Goal: Find specific page/section: Find specific page/section

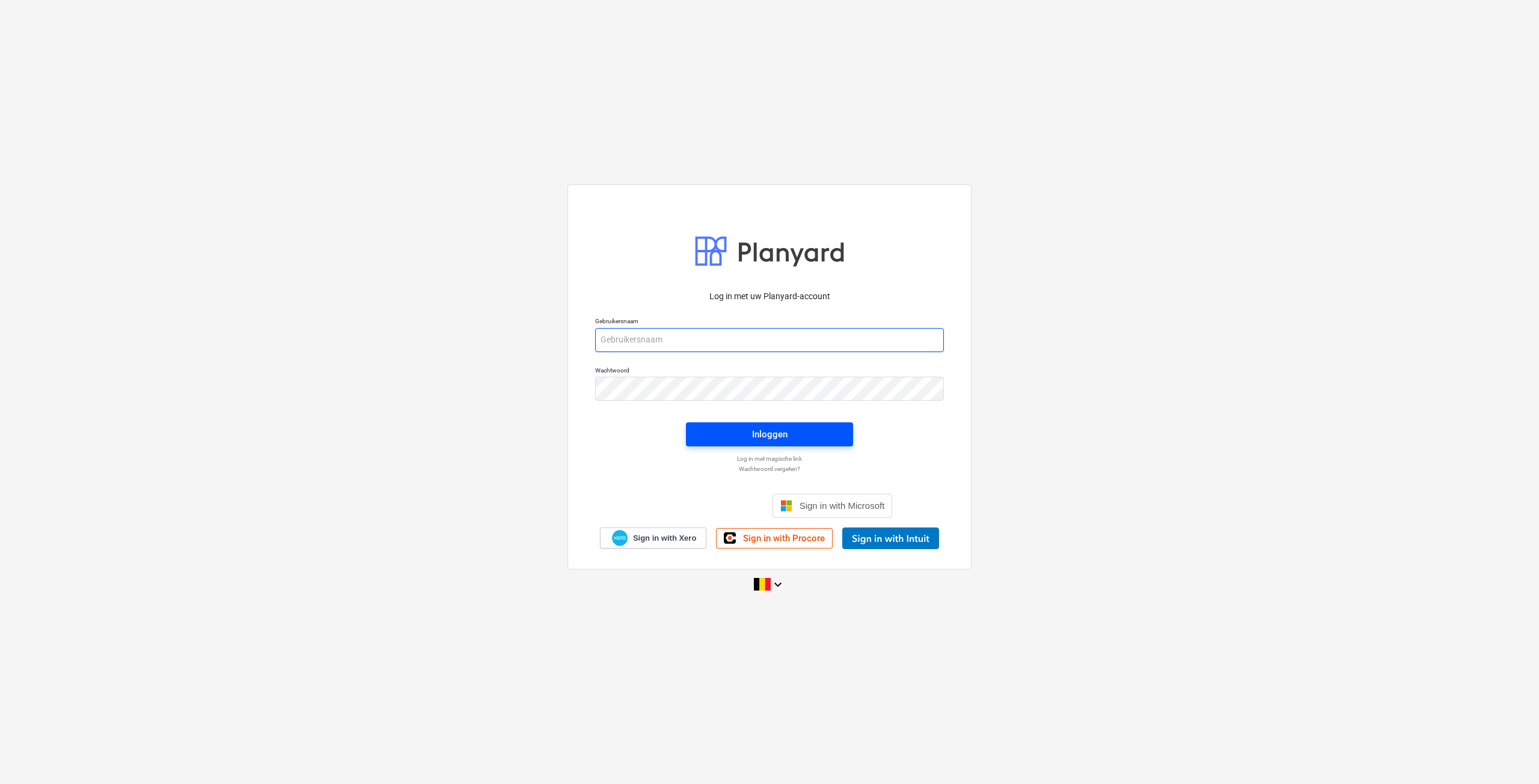
type input "[EMAIL_ADDRESS][DOMAIN_NAME]"
click at [800, 433] on span "Inloggen" at bounding box center [770, 434] width 139 height 16
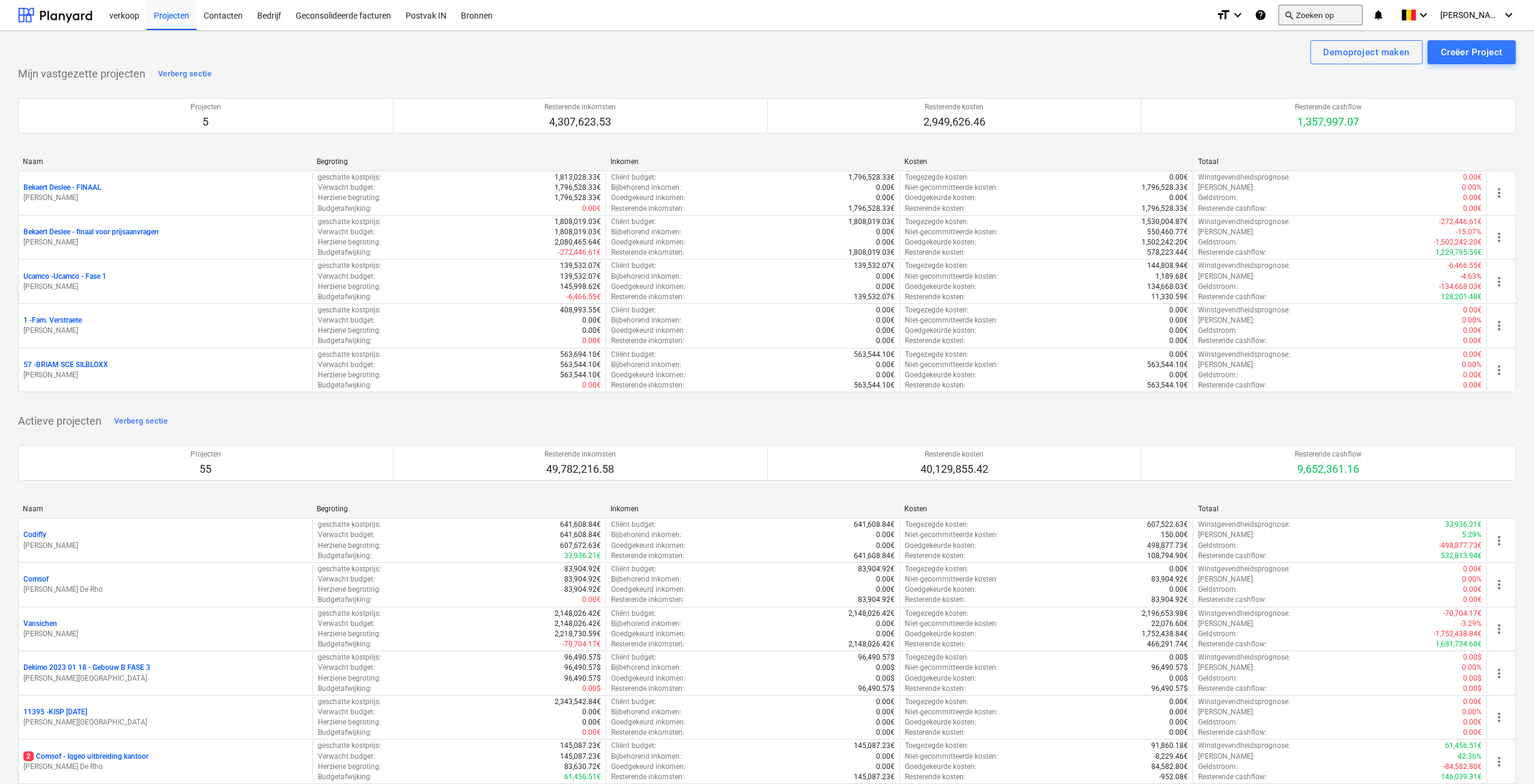
click at [1341, 17] on button "search Zoeken op" at bounding box center [1321, 15] width 84 height 20
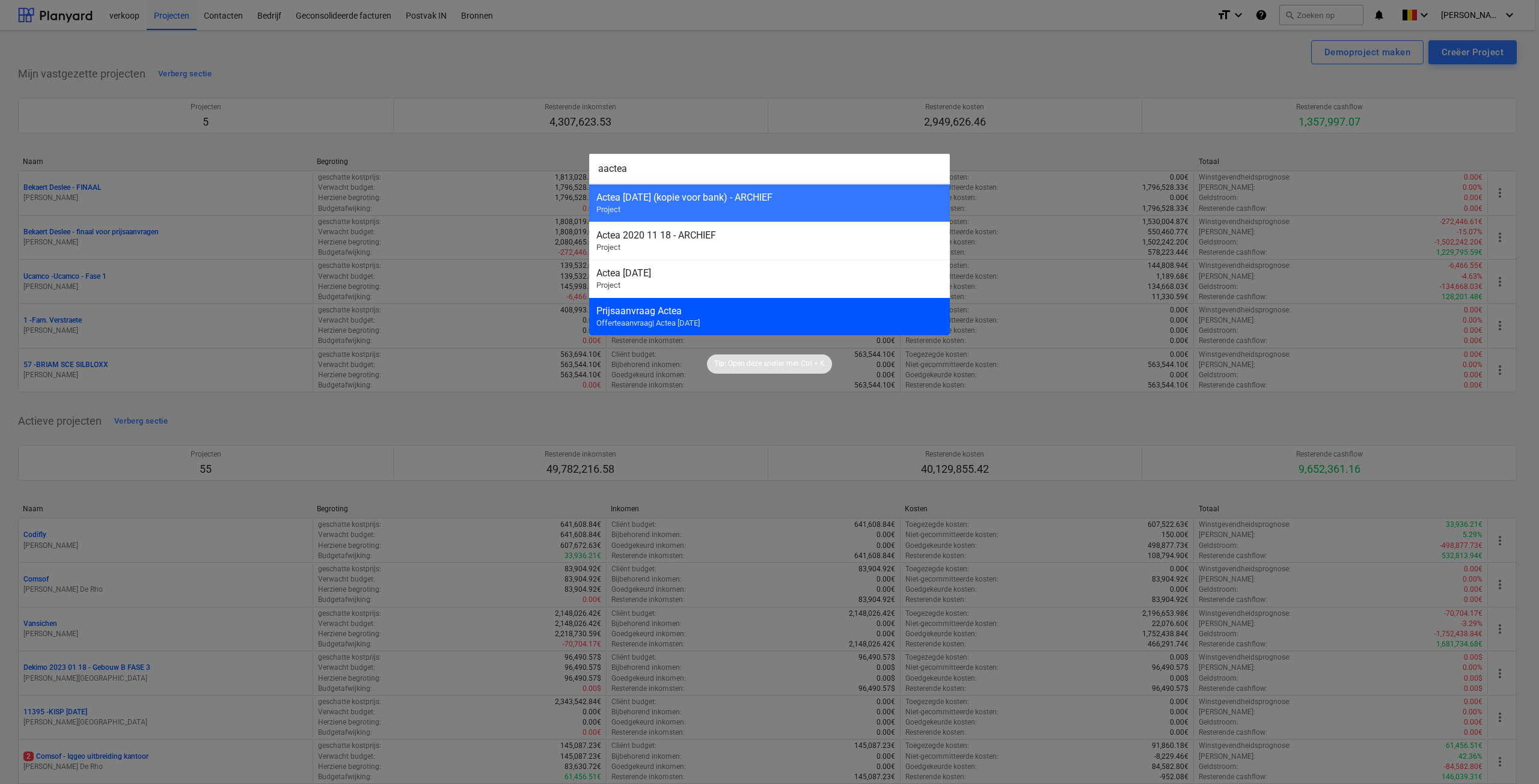
type input "aactea"
click at [763, 308] on div "Prijsaanvraag Actea" at bounding box center [770, 311] width 346 height 11
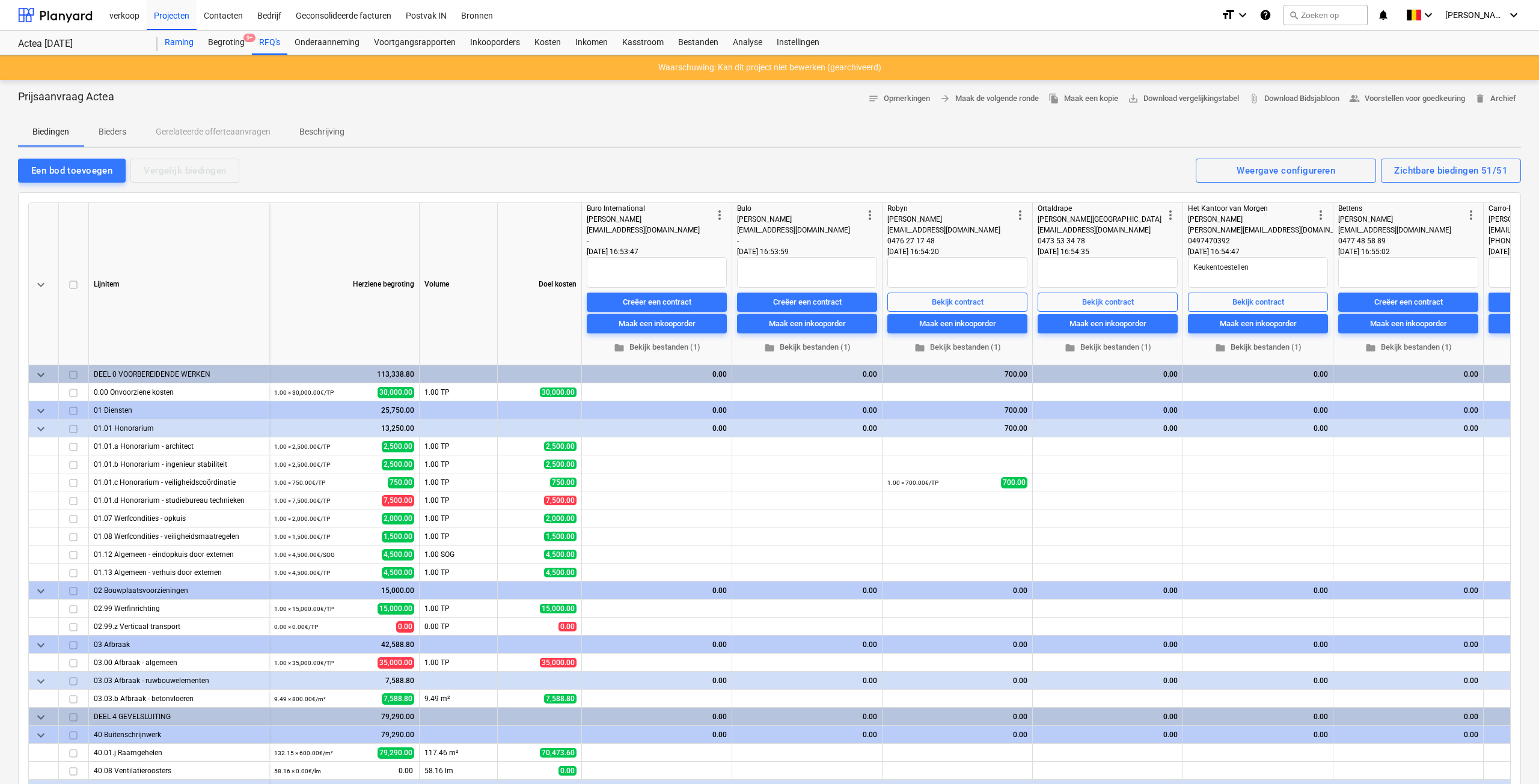
type textarea "x"
click at [405, 45] on div "Voortgangsrapporten" at bounding box center [414, 43] width 96 height 24
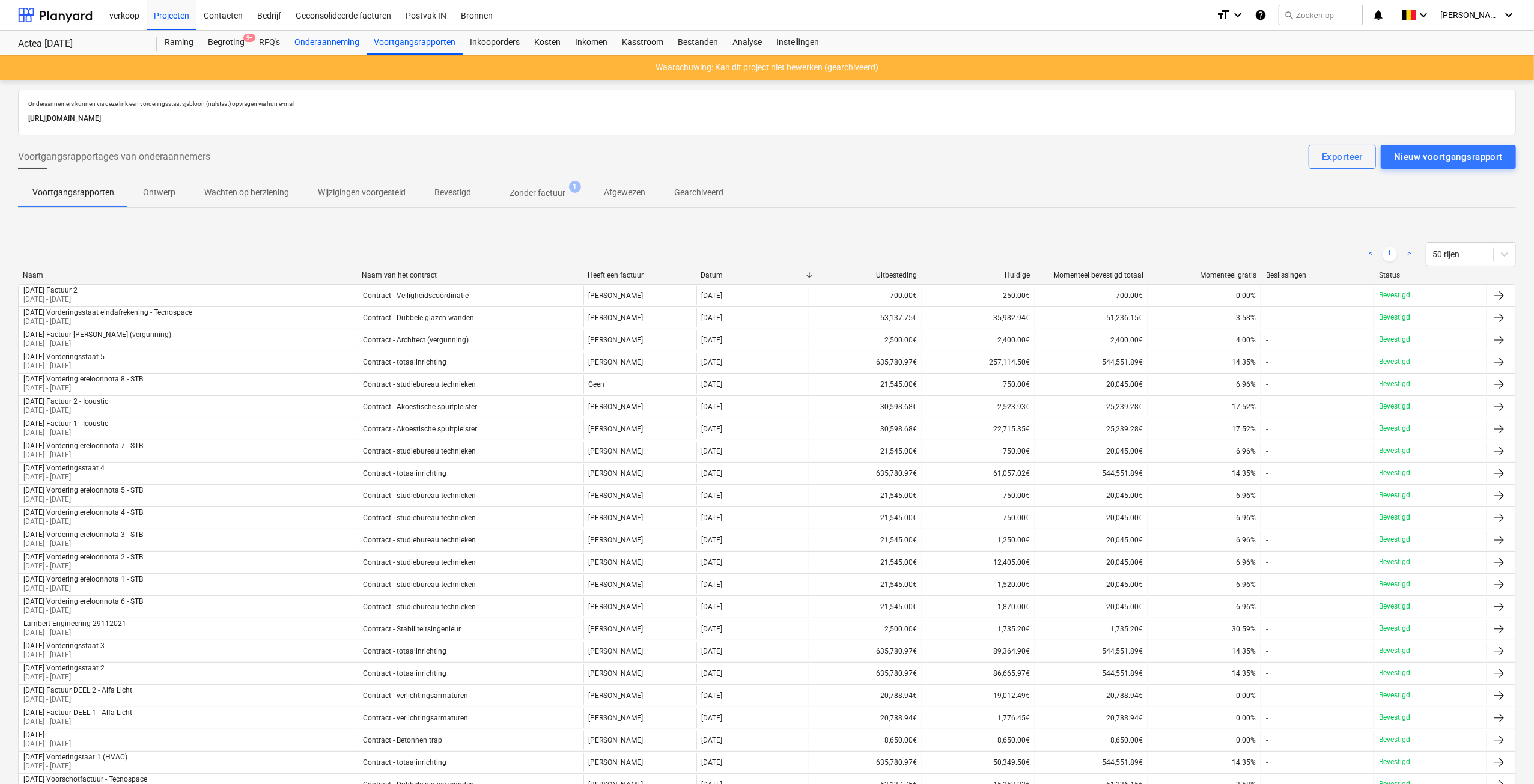
click at [340, 44] on div "Onderaanneming" at bounding box center [327, 43] width 79 height 24
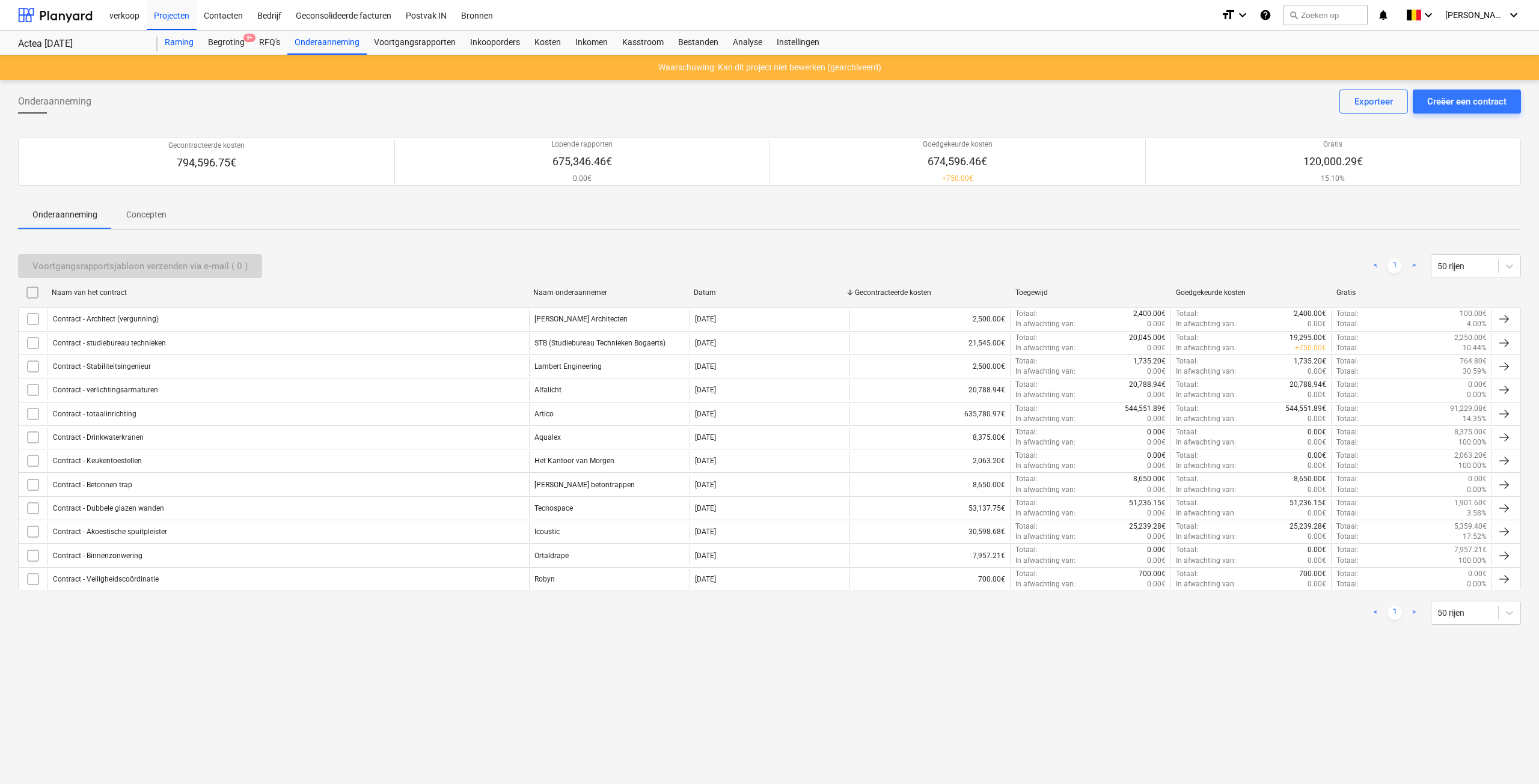
click at [170, 45] on div "Raming" at bounding box center [179, 43] width 44 height 24
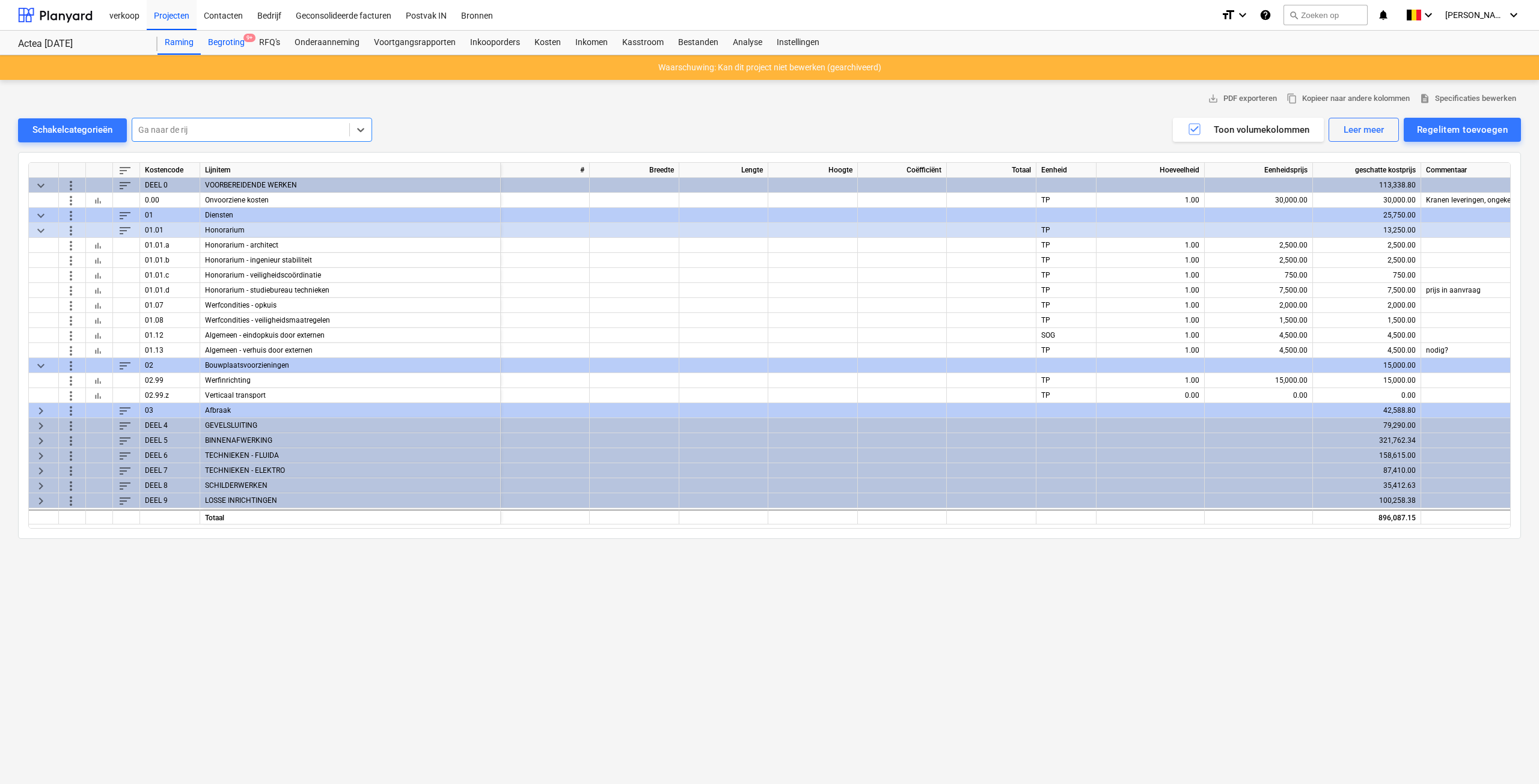
click at [230, 39] on div "Begroting 9+" at bounding box center [226, 43] width 51 height 24
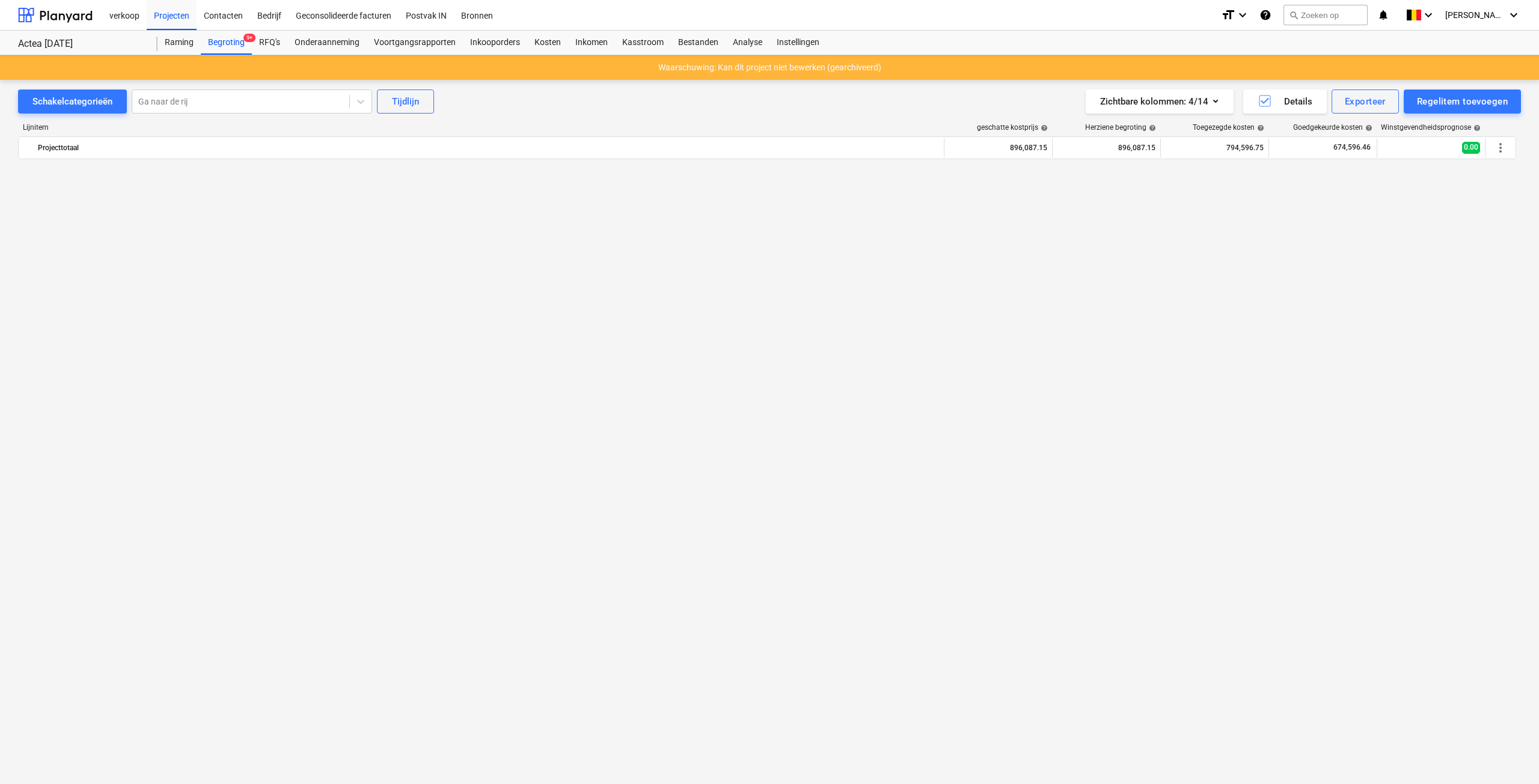
scroll to position [3788, 0]
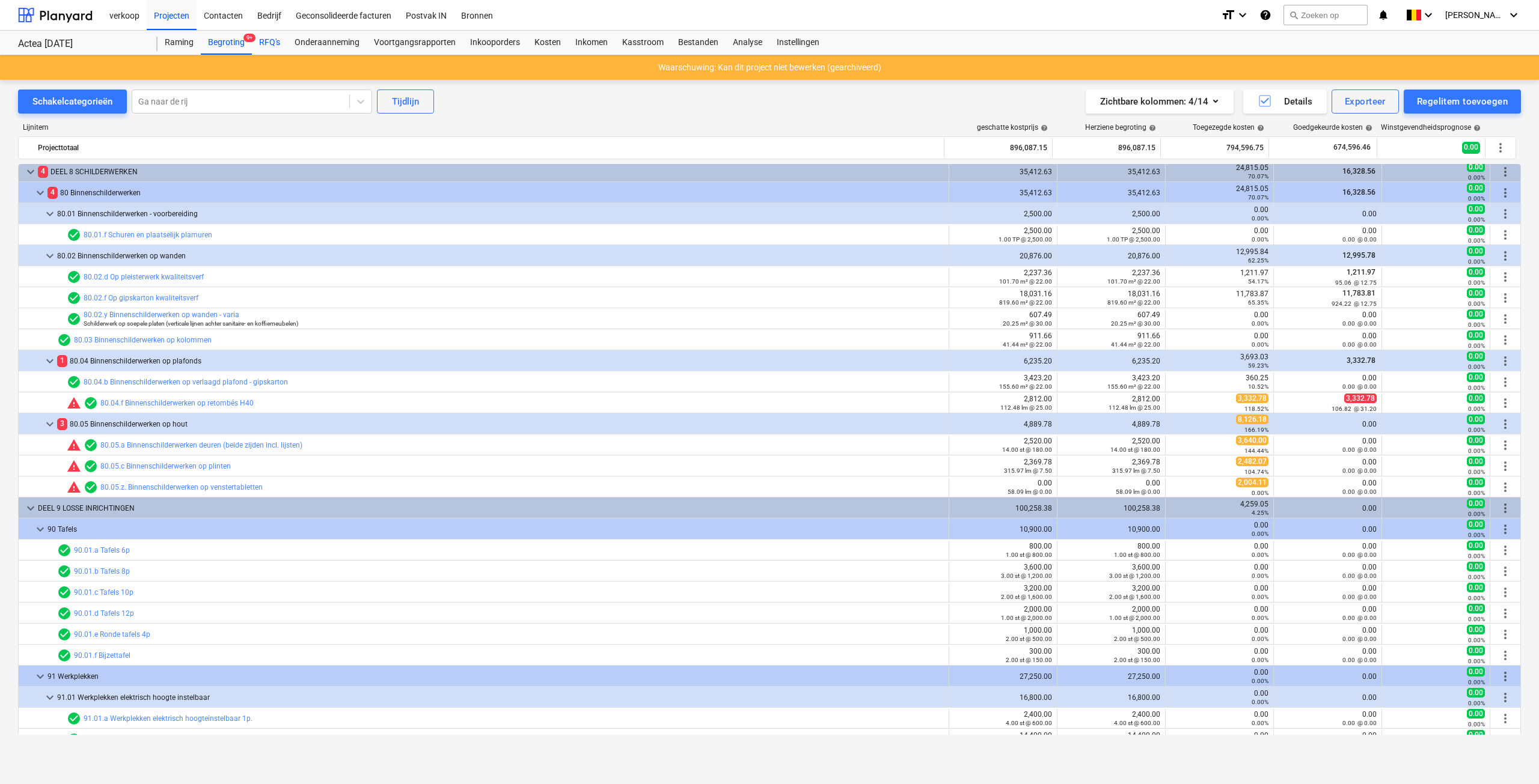
click at [262, 44] on div "RFQ's" at bounding box center [270, 43] width 35 height 24
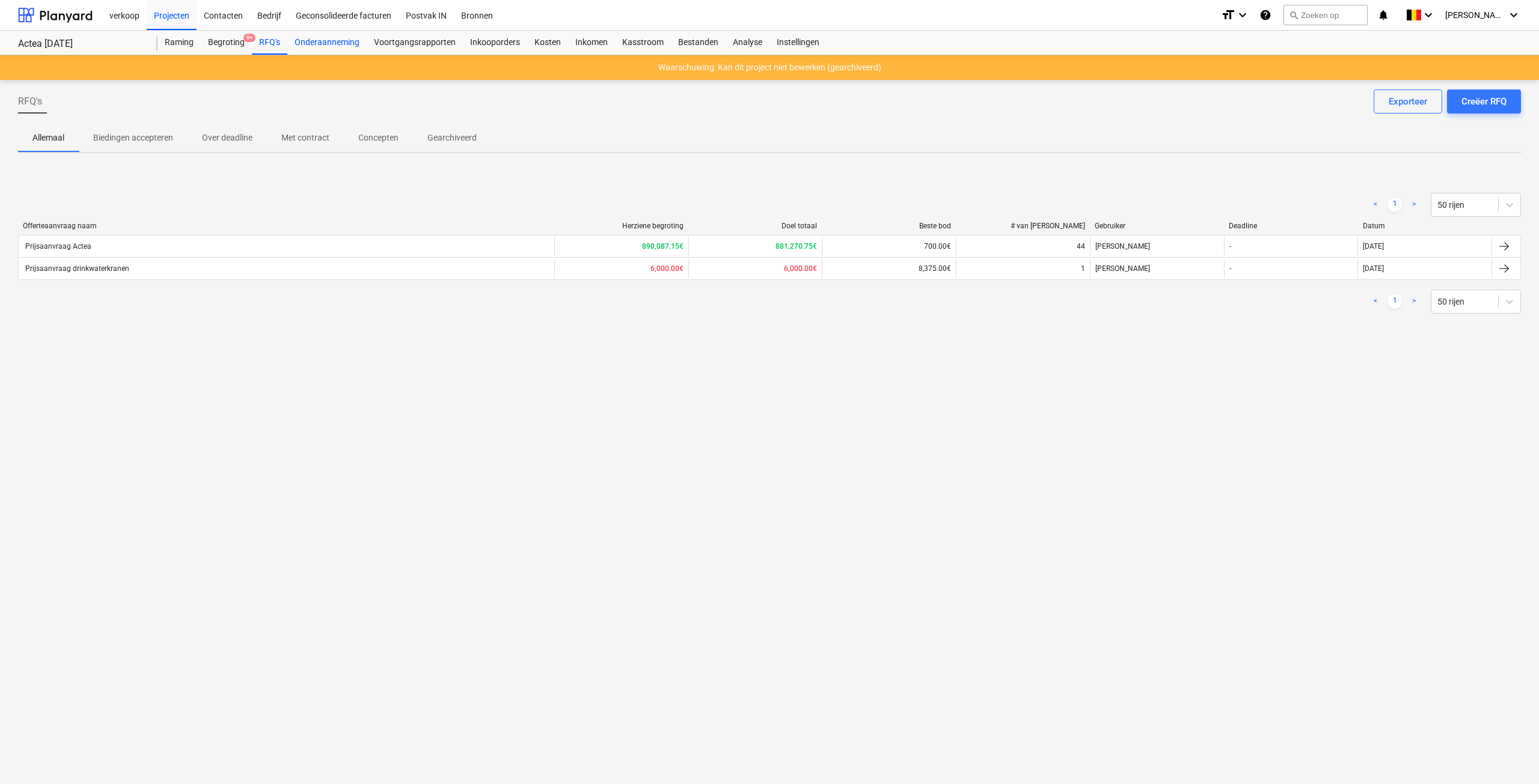
click at [314, 44] on div "Onderaanneming" at bounding box center [327, 43] width 79 height 24
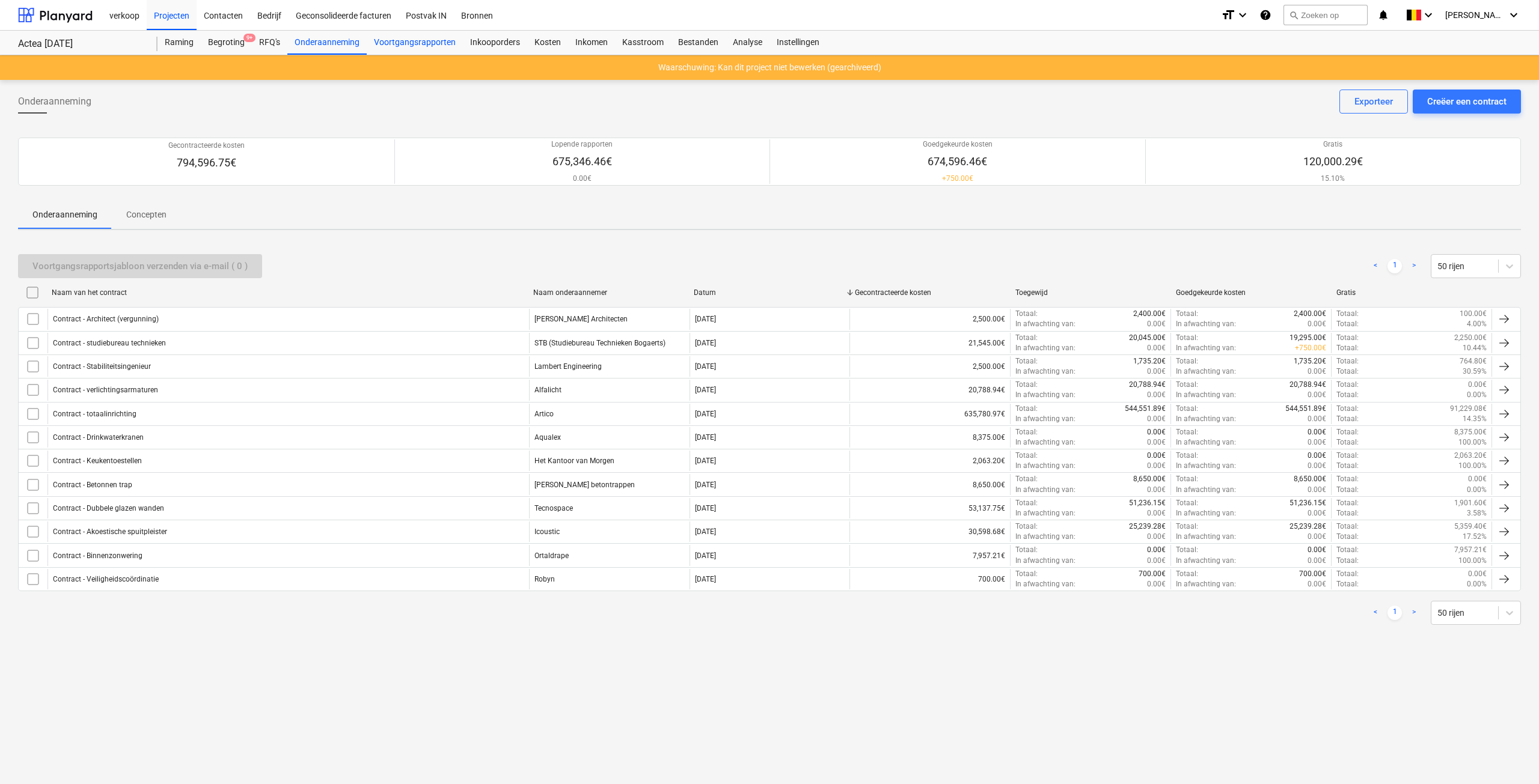
click at [413, 44] on div "Voortgangsrapporten" at bounding box center [414, 43] width 96 height 24
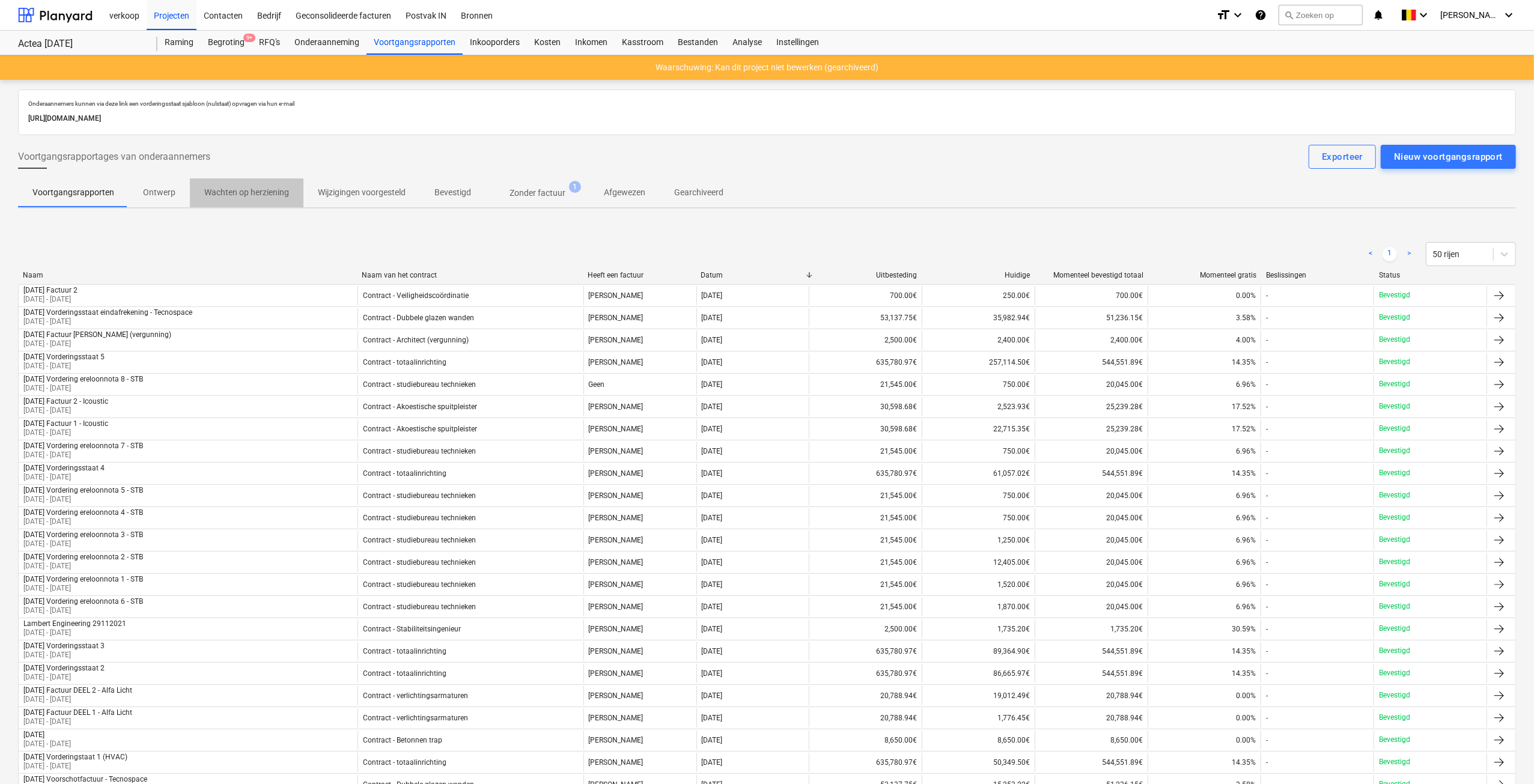
click at [252, 189] on p "Wachten op herziening" at bounding box center [247, 193] width 85 height 13
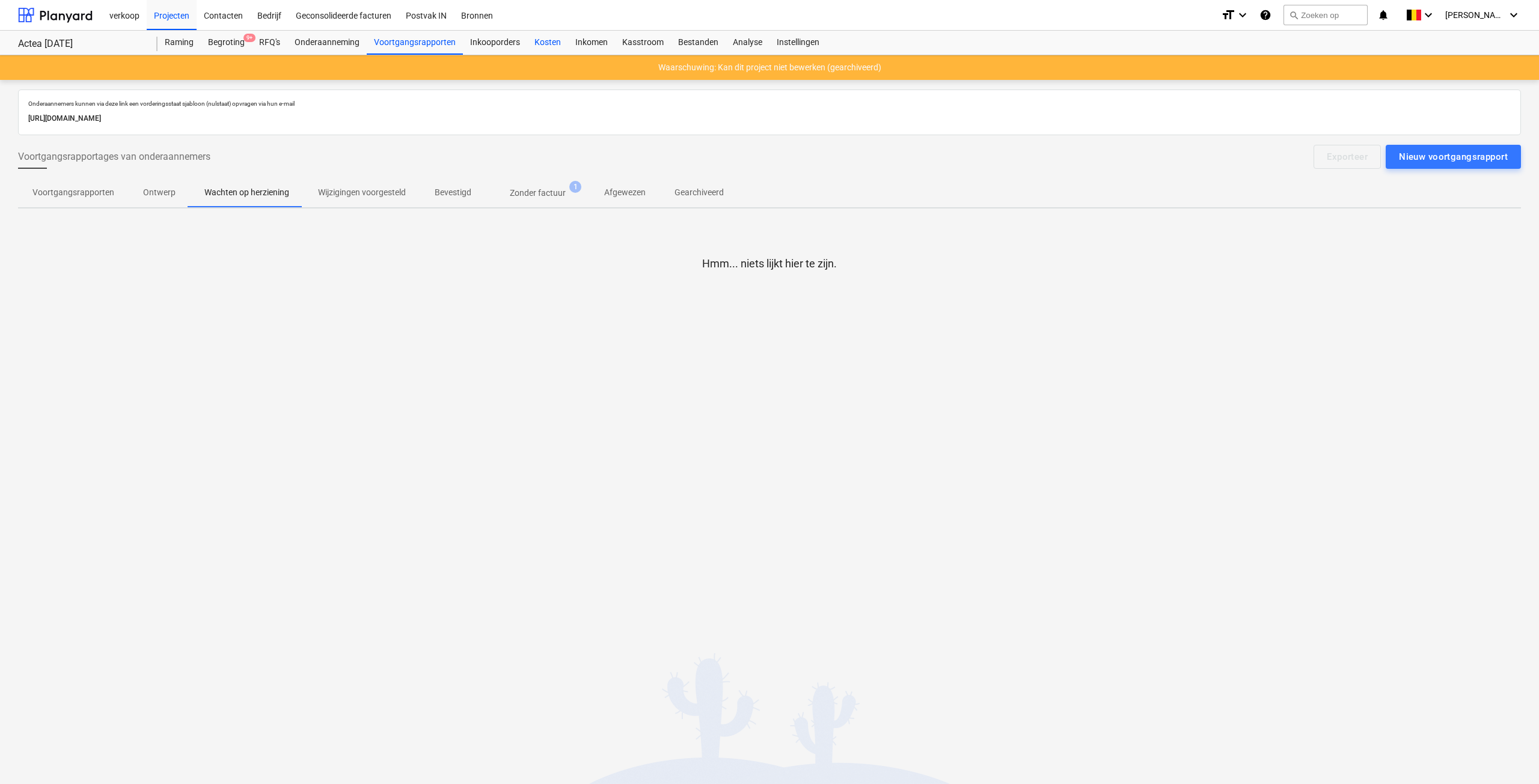
click at [532, 43] on div "Kosten" at bounding box center [547, 43] width 41 height 24
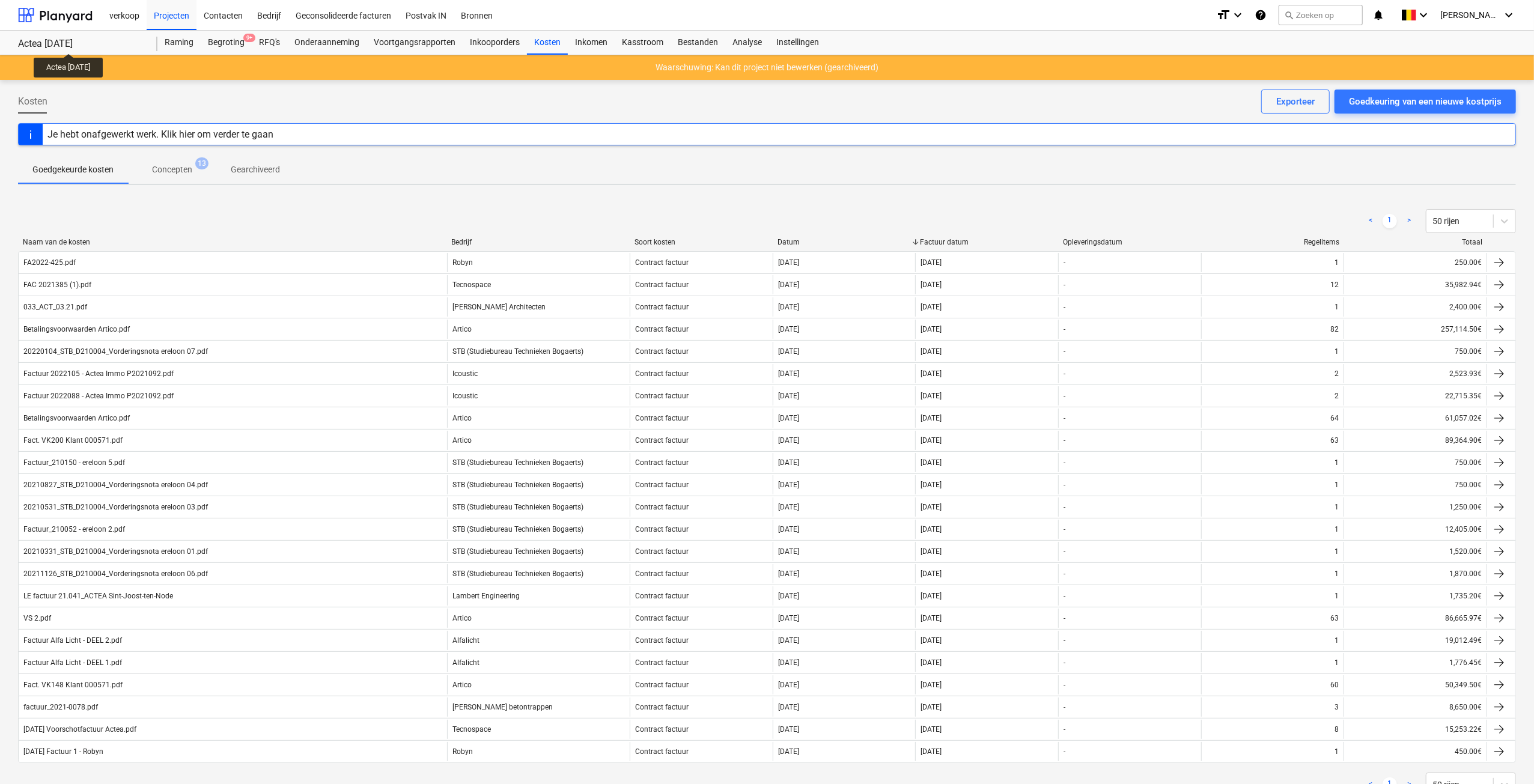
click at [74, 43] on div "Actea [DATE]" at bounding box center [80, 45] width 125 height 13
click at [742, 44] on div "Analyse" at bounding box center [747, 43] width 44 height 24
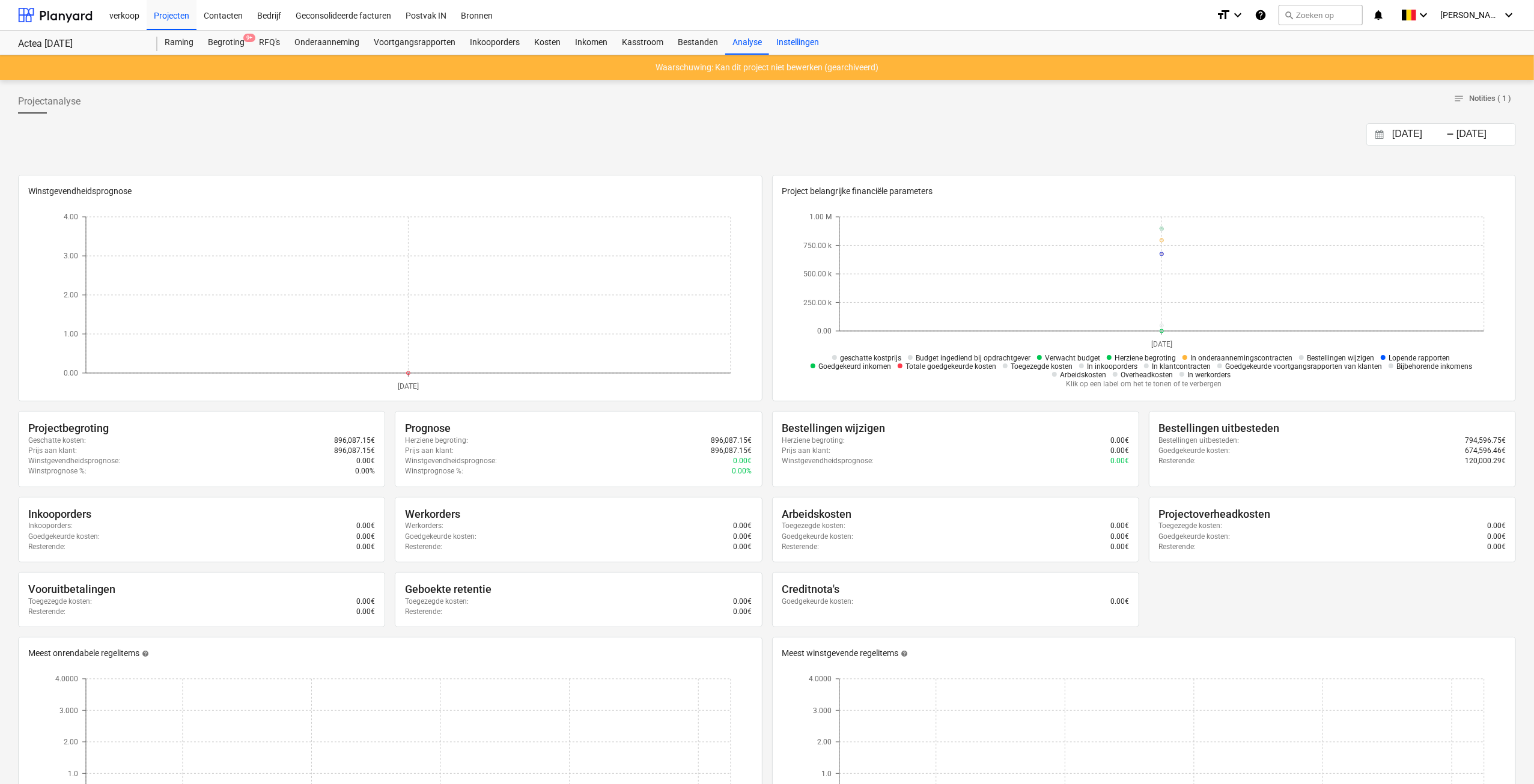
click at [792, 40] on div "Instellingen" at bounding box center [797, 43] width 57 height 24
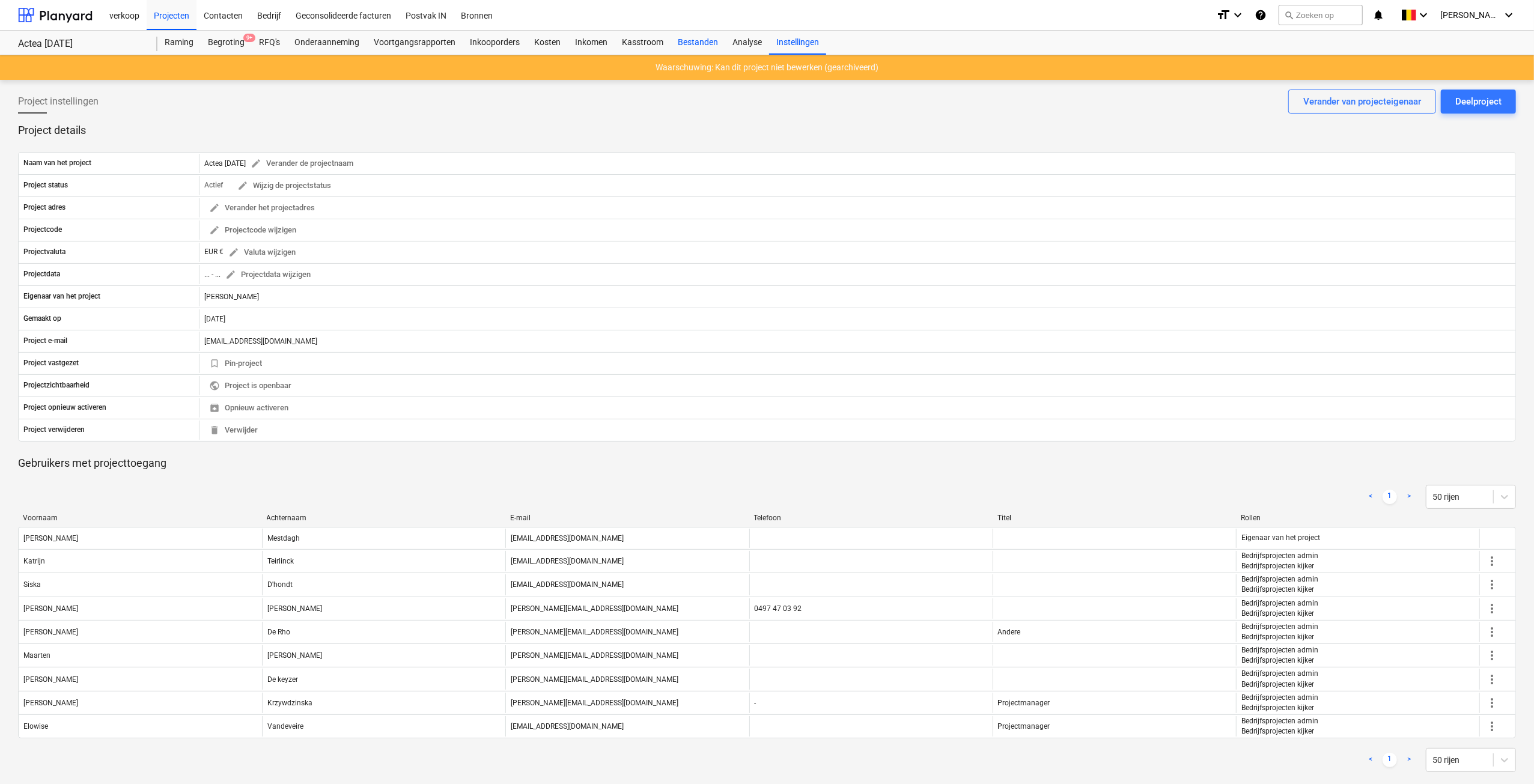
click at [709, 43] on div "Bestanden" at bounding box center [698, 43] width 55 height 24
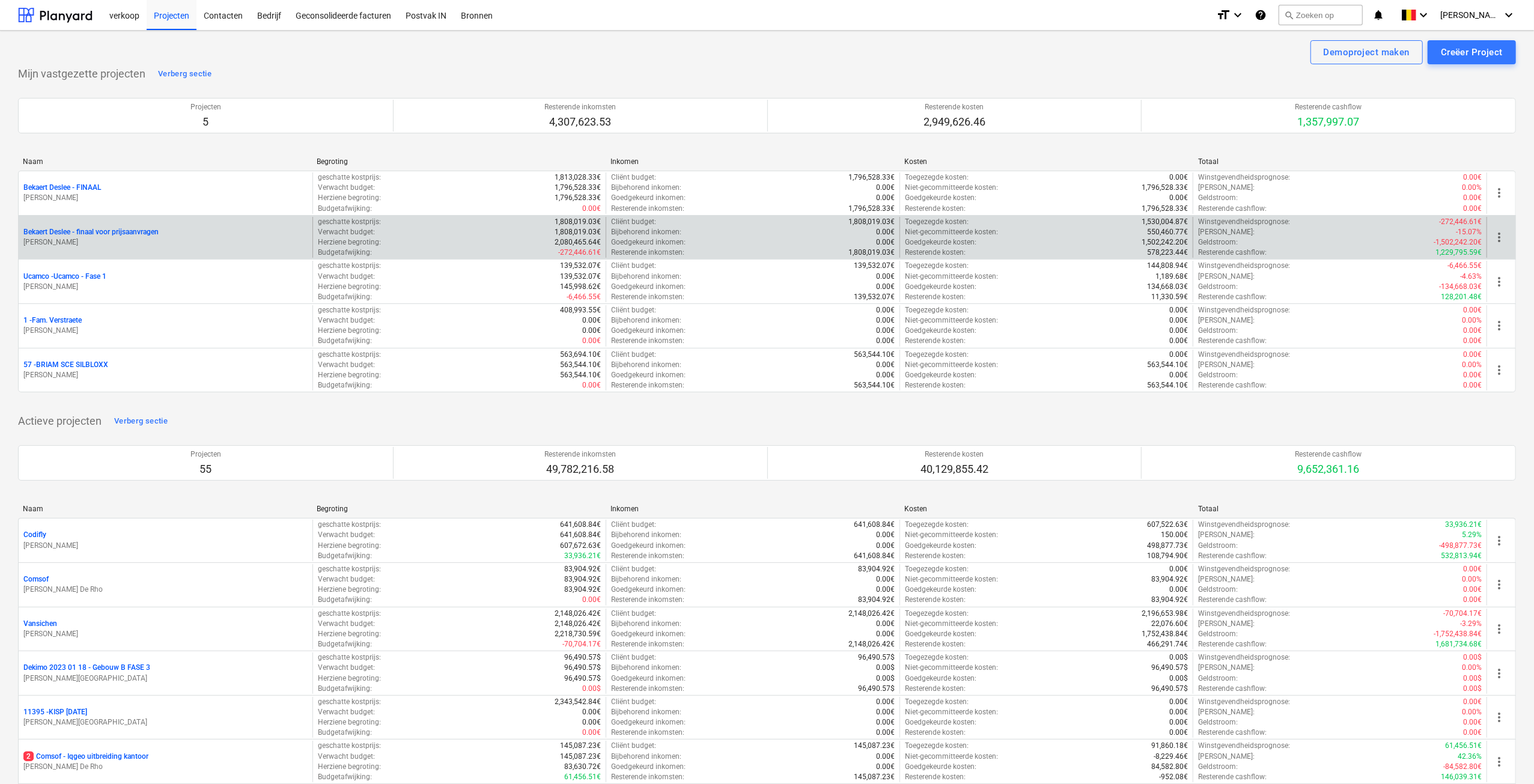
click at [91, 231] on p "Bekaert Deslee - finaal voor prijsaanvragen" at bounding box center [90, 232] width 135 height 10
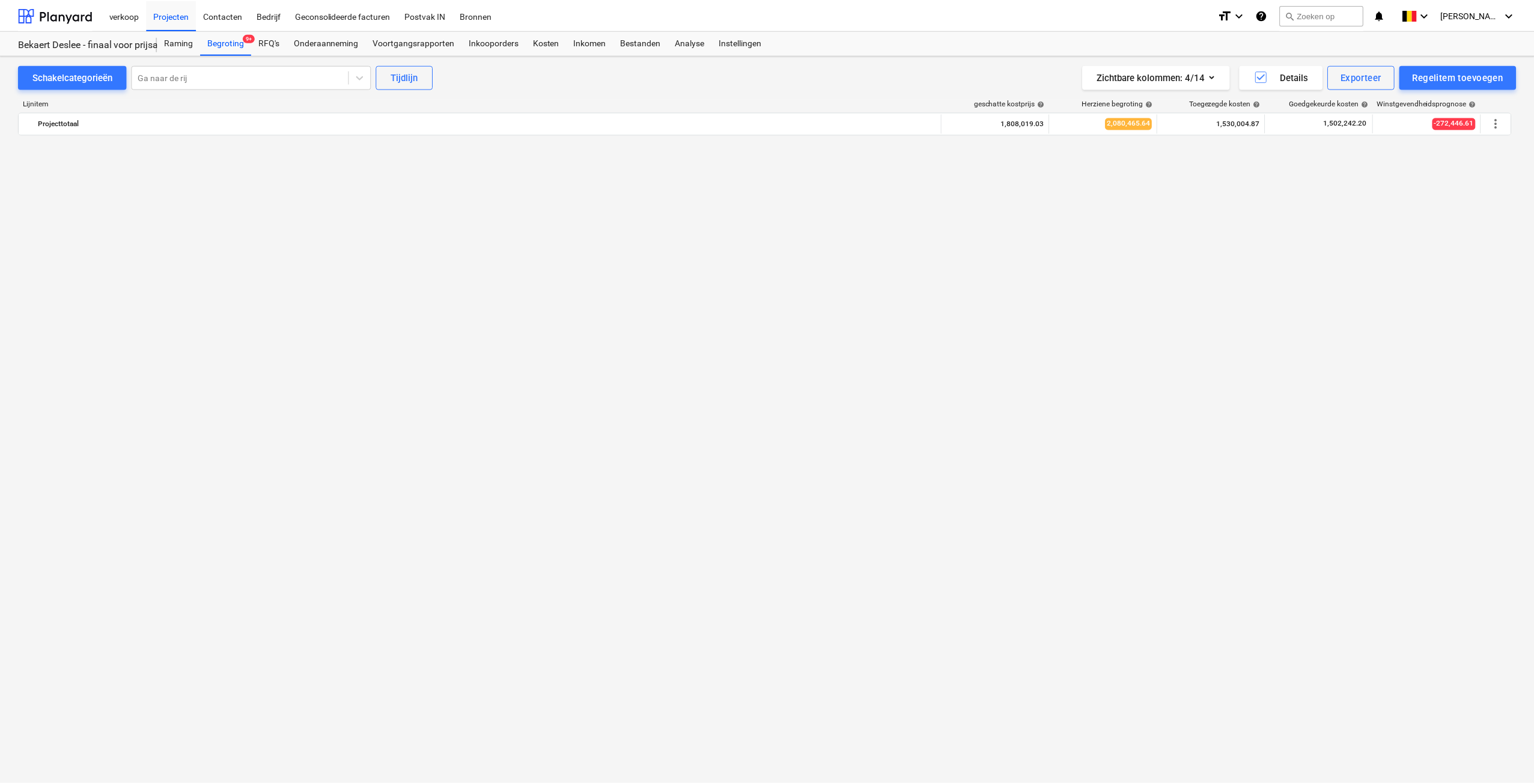
scroll to position [3189, 0]
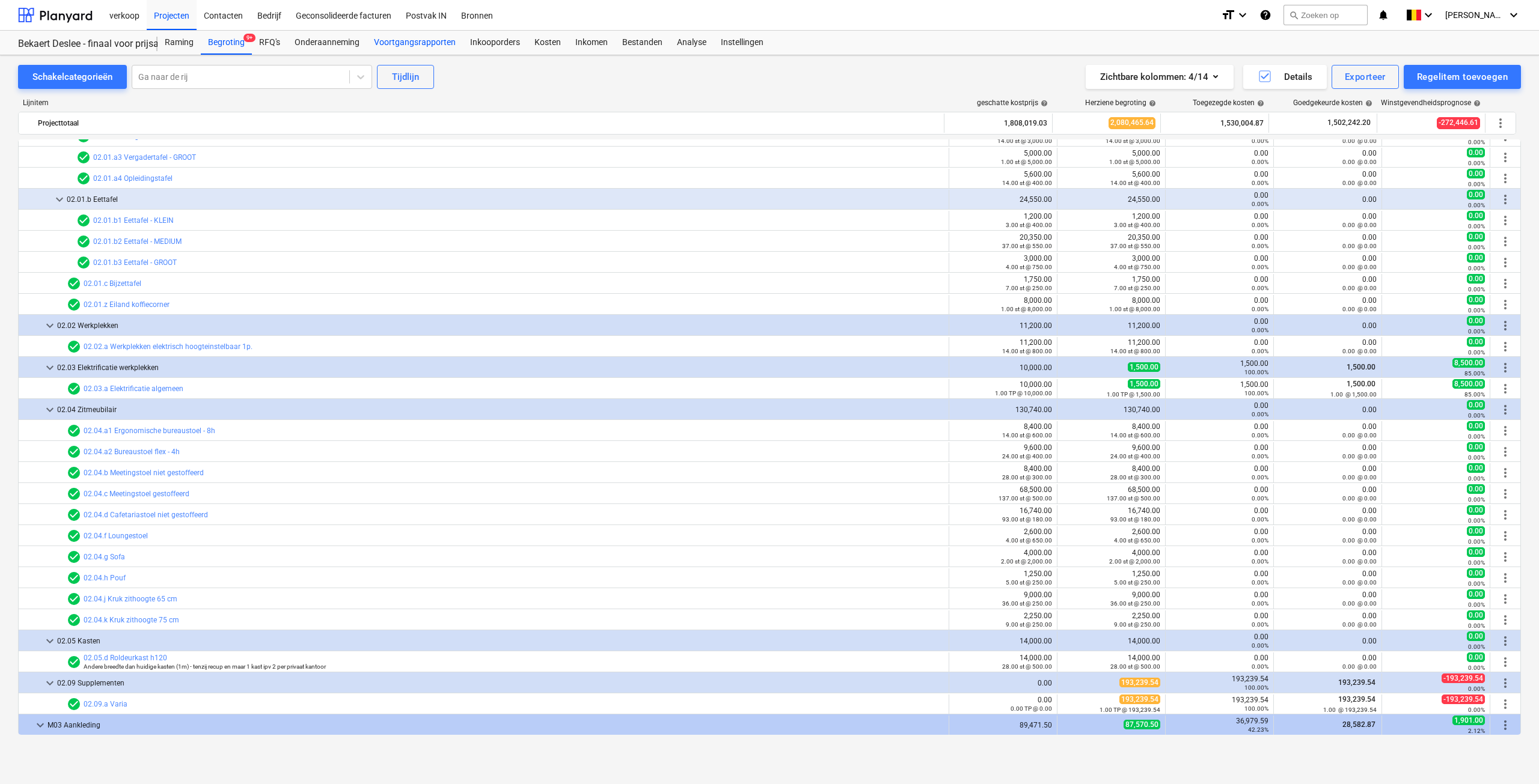
click at [375, 42] on div "Voortgangsrapporten" at bounding box center [414, 43] width 96 height 24
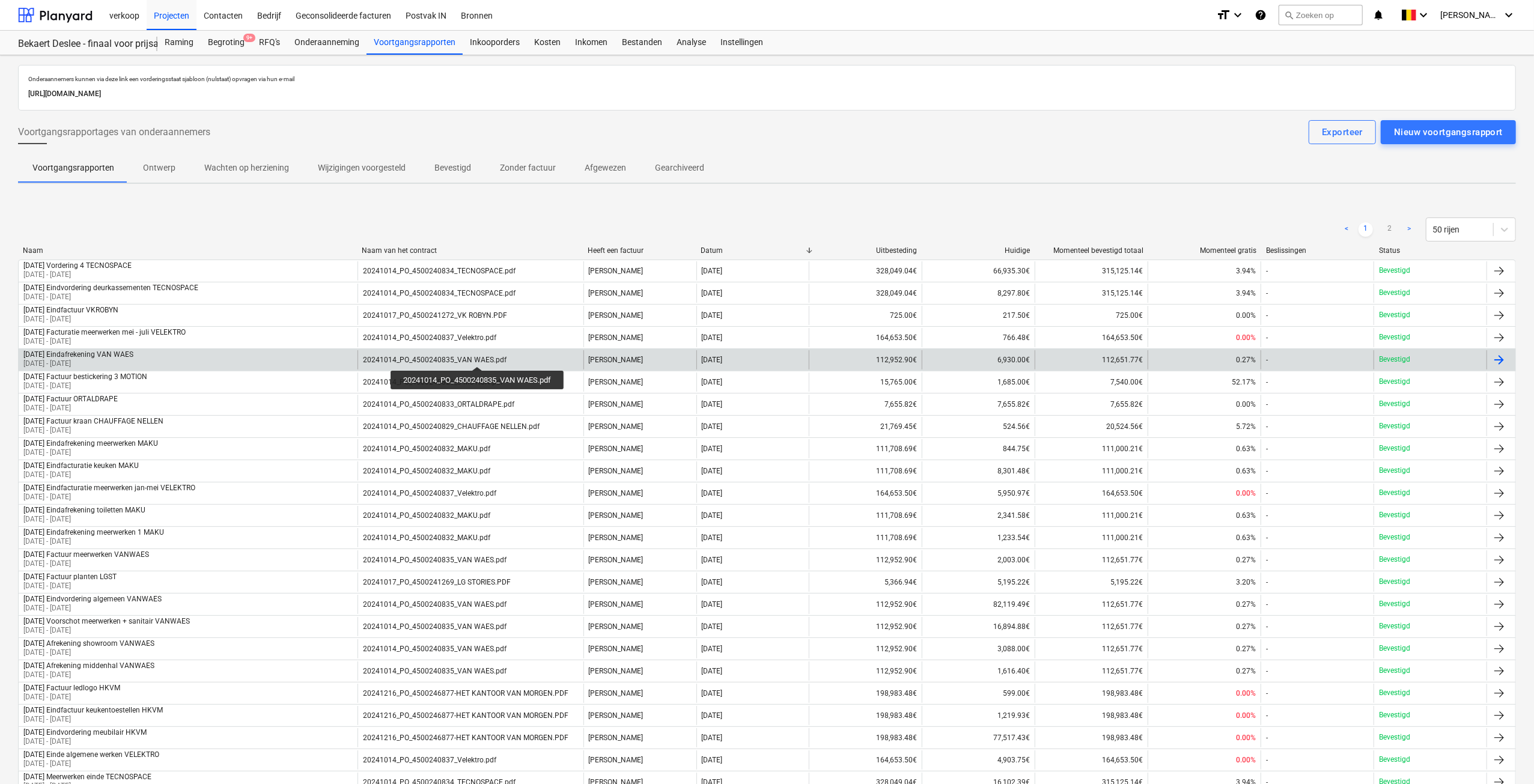
click at [479, 355] on div "20241014_PO_4500240835_VAN WAES.pdf" at bounding box center [434, 359] width 143 height 8
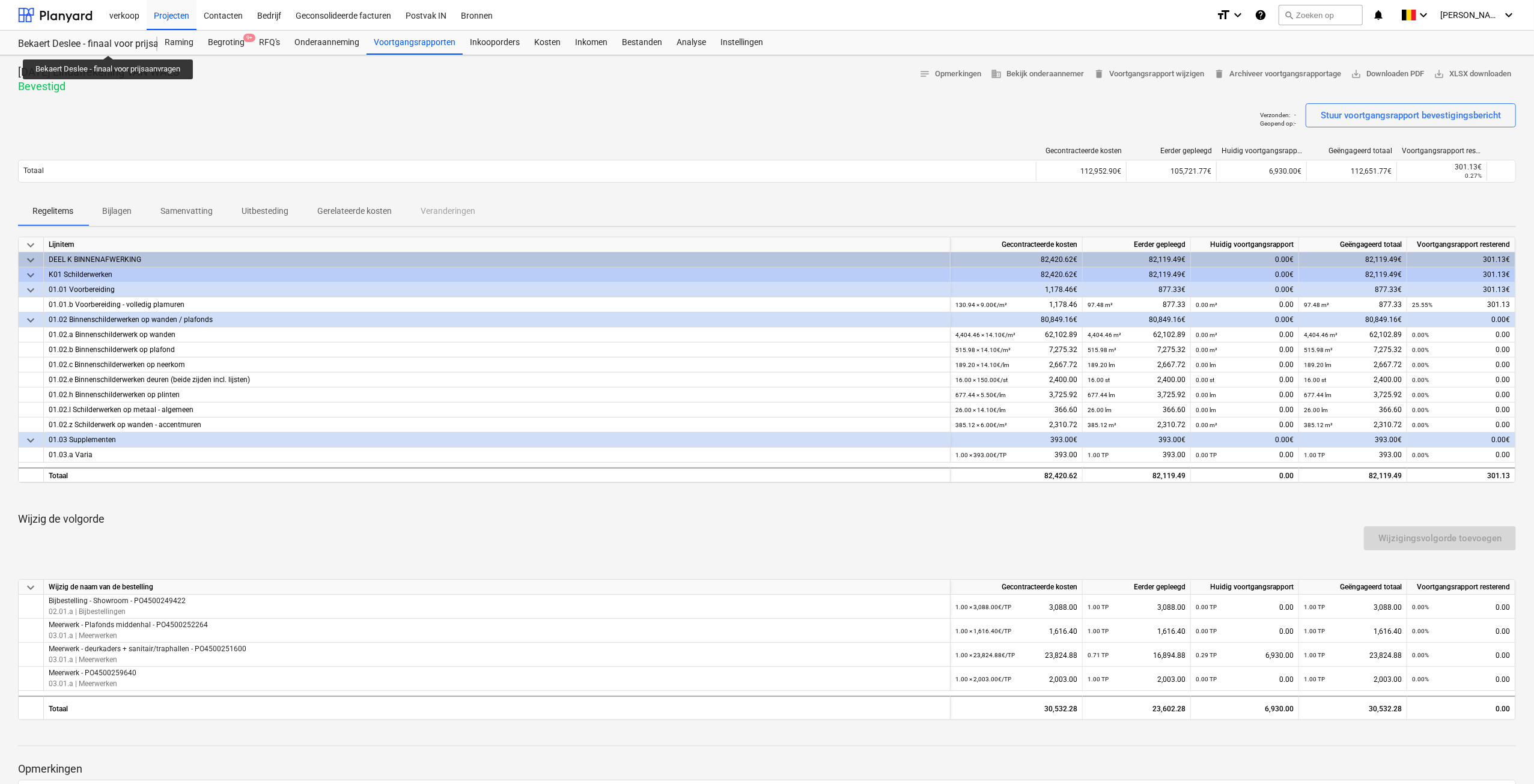
click at [110, 45] on div "Bekaert Deslee - finaal voor prijsaanvragen" at bounding box center [80, 45] width 125 height 13
click at [381, 47] on div "Voortgangsrapporten" at bounding box center [414, 43] width 96 height 24
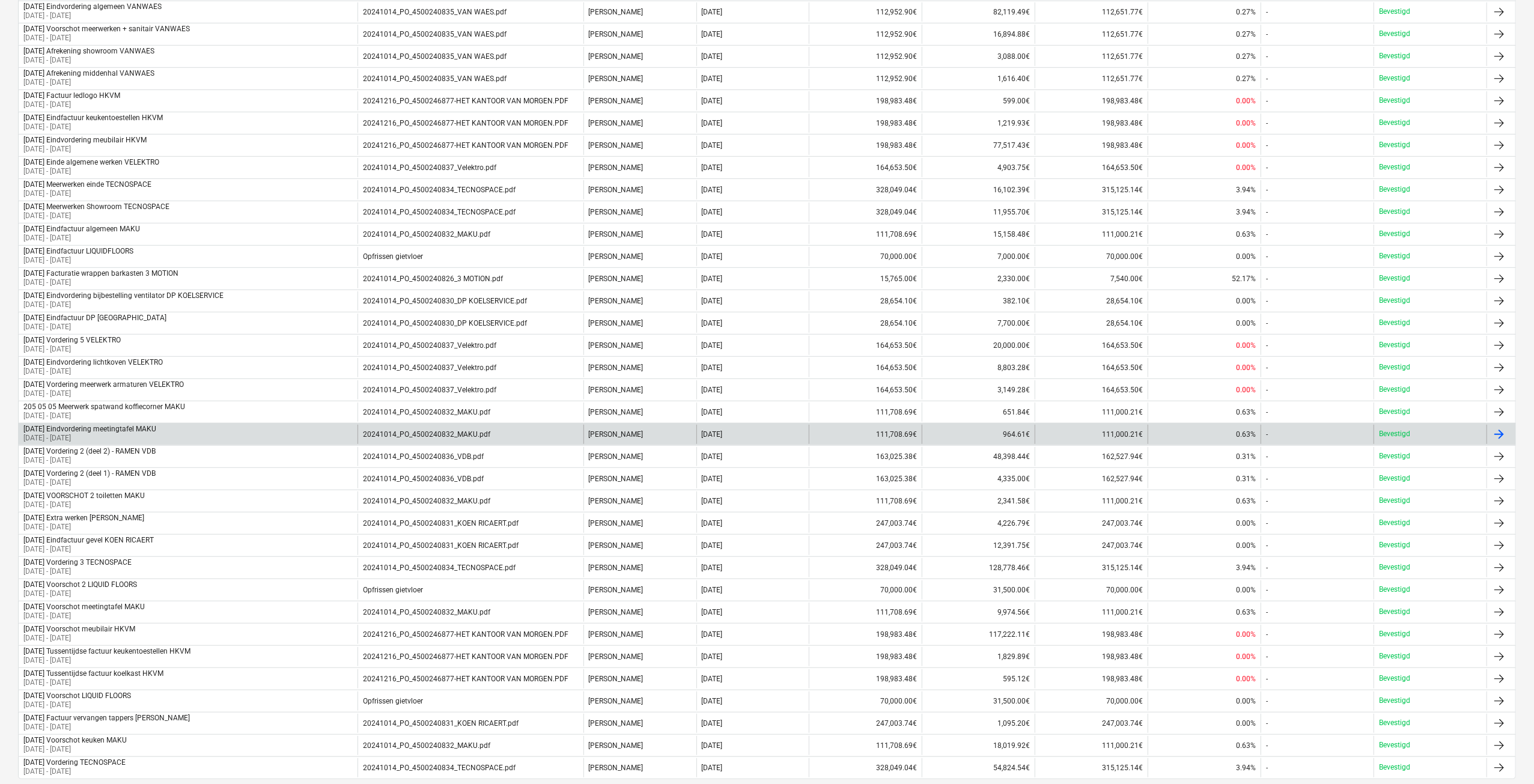
scroll to position [644, 0]
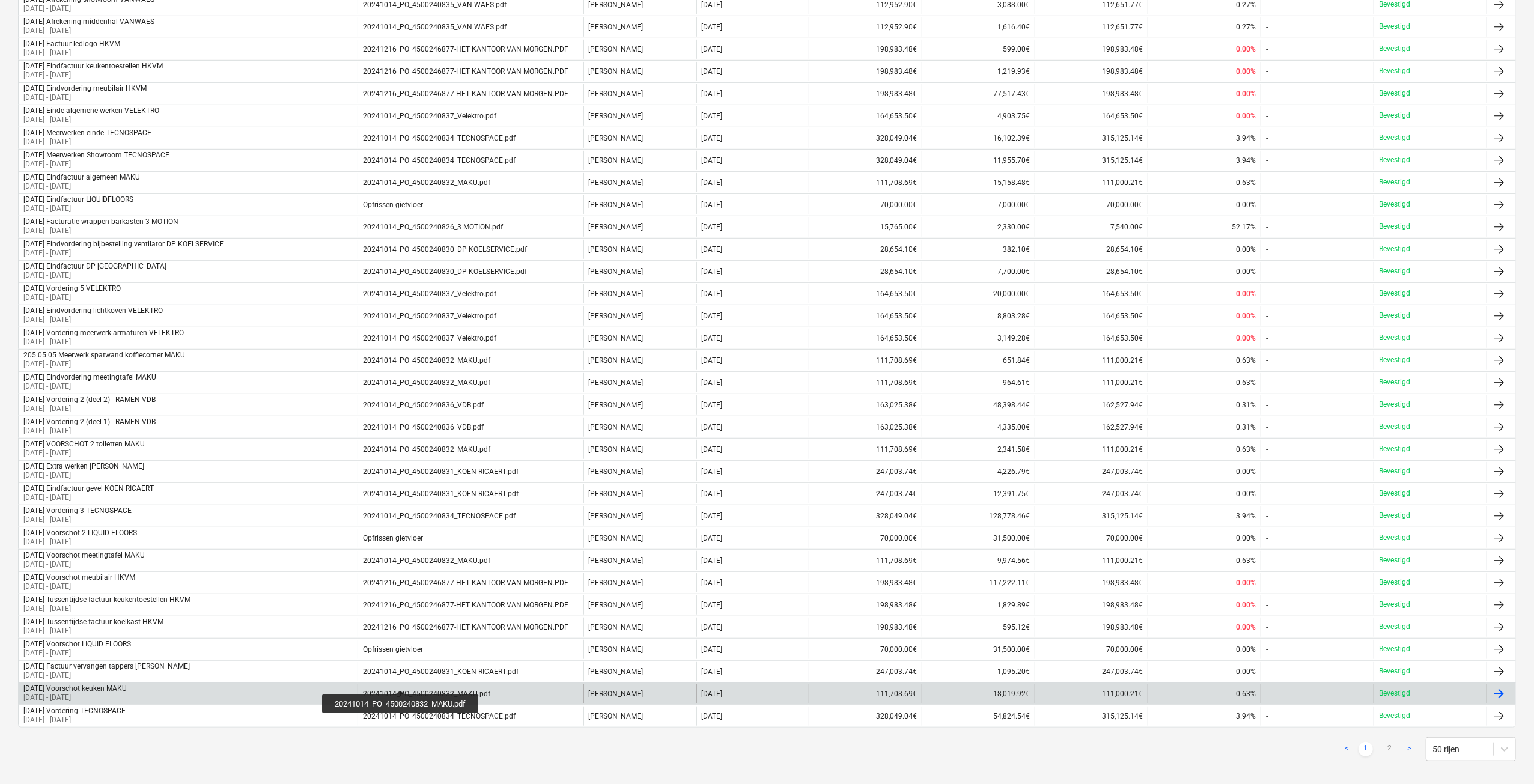
click at [403, 690] on div "20241014_PO_4500240832_MAKU.pdf" at bounding box center [426, 694] width 127 height 8
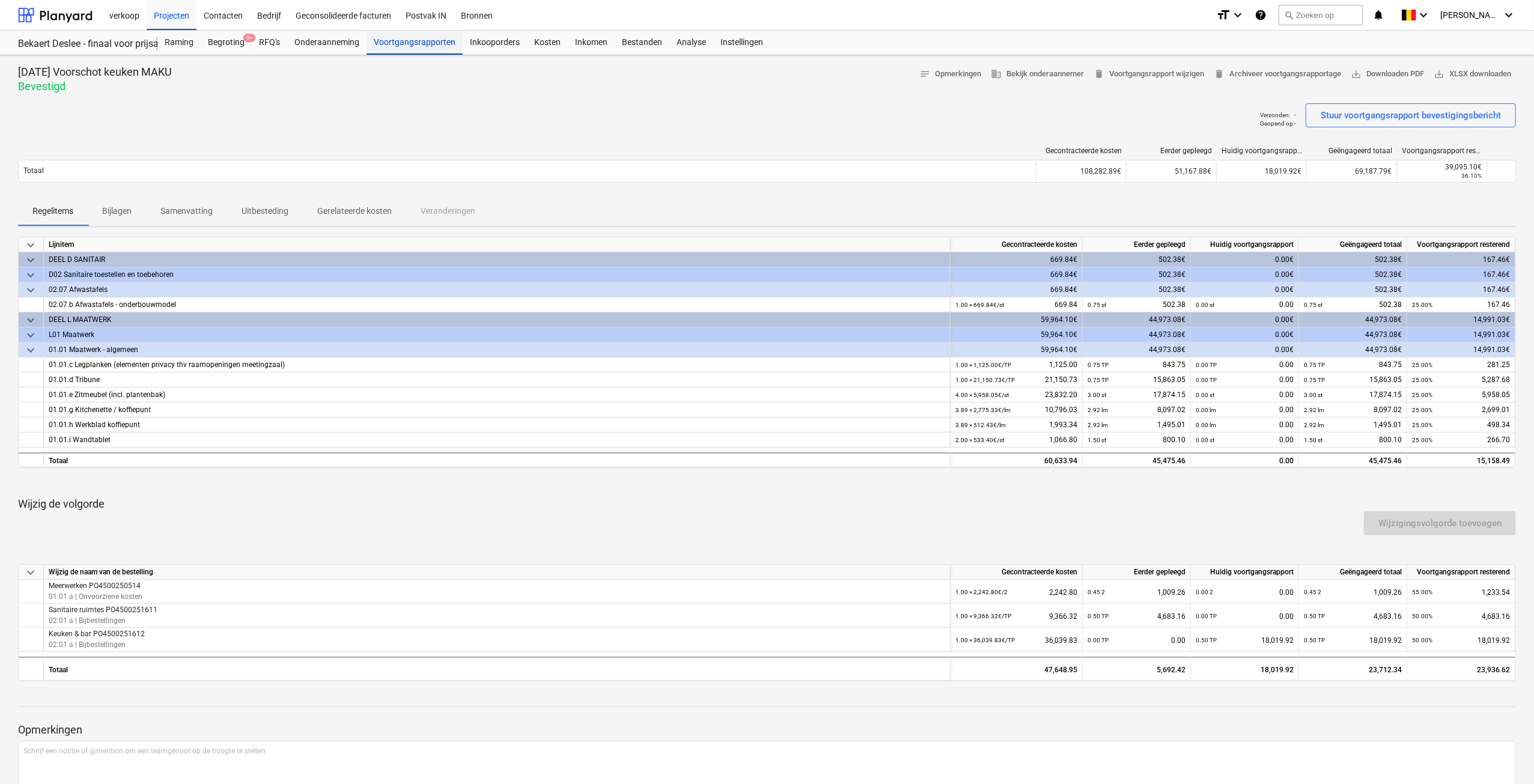
click at [387, 47] on div "Voortgangsrapporten" at bounding box center [414, 43] width 96 height 24
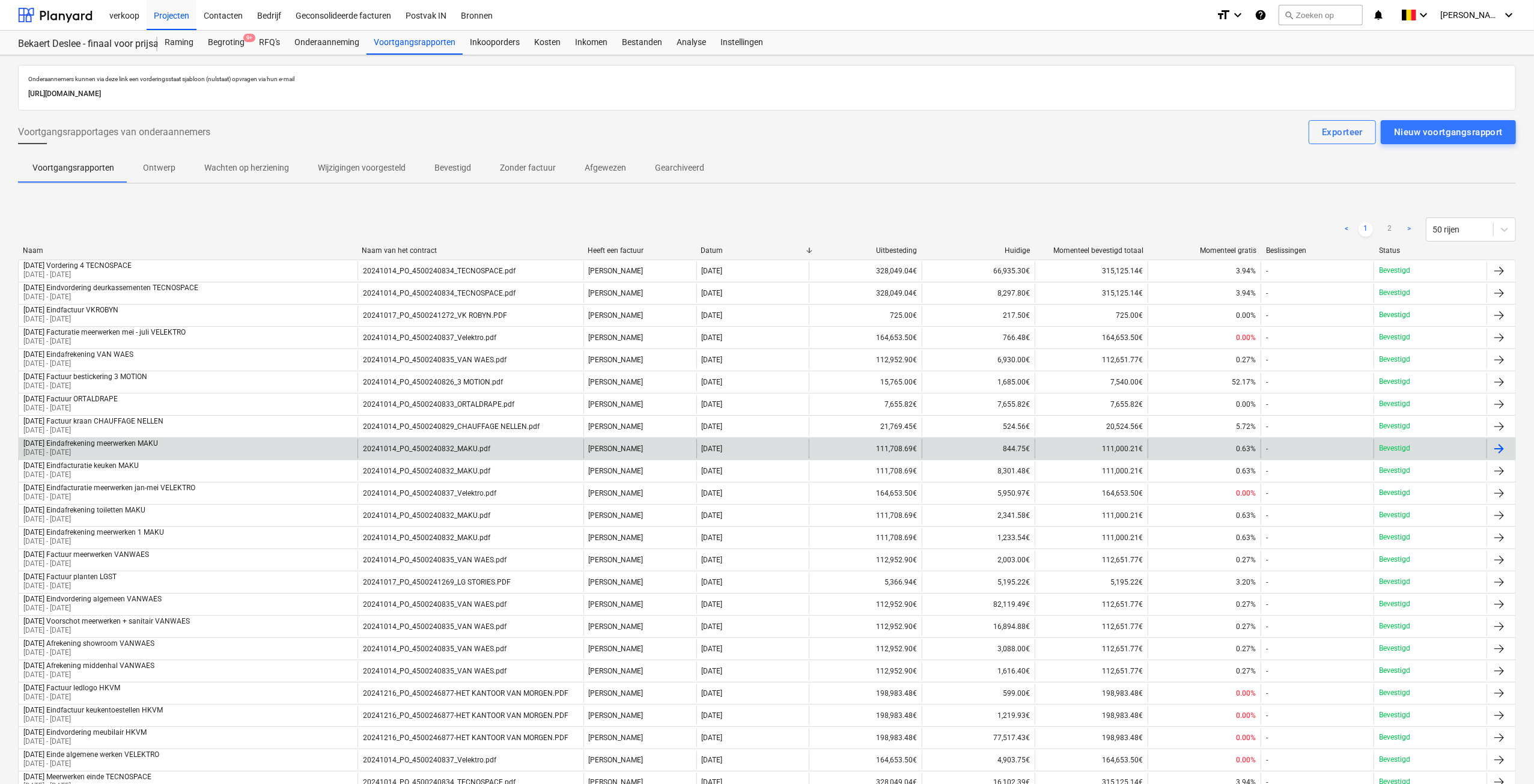
click at [499, 450] on div "20241014_PO_4500240832_MAKU.pdf" at bounding box center [470, 448] width 226 height 20
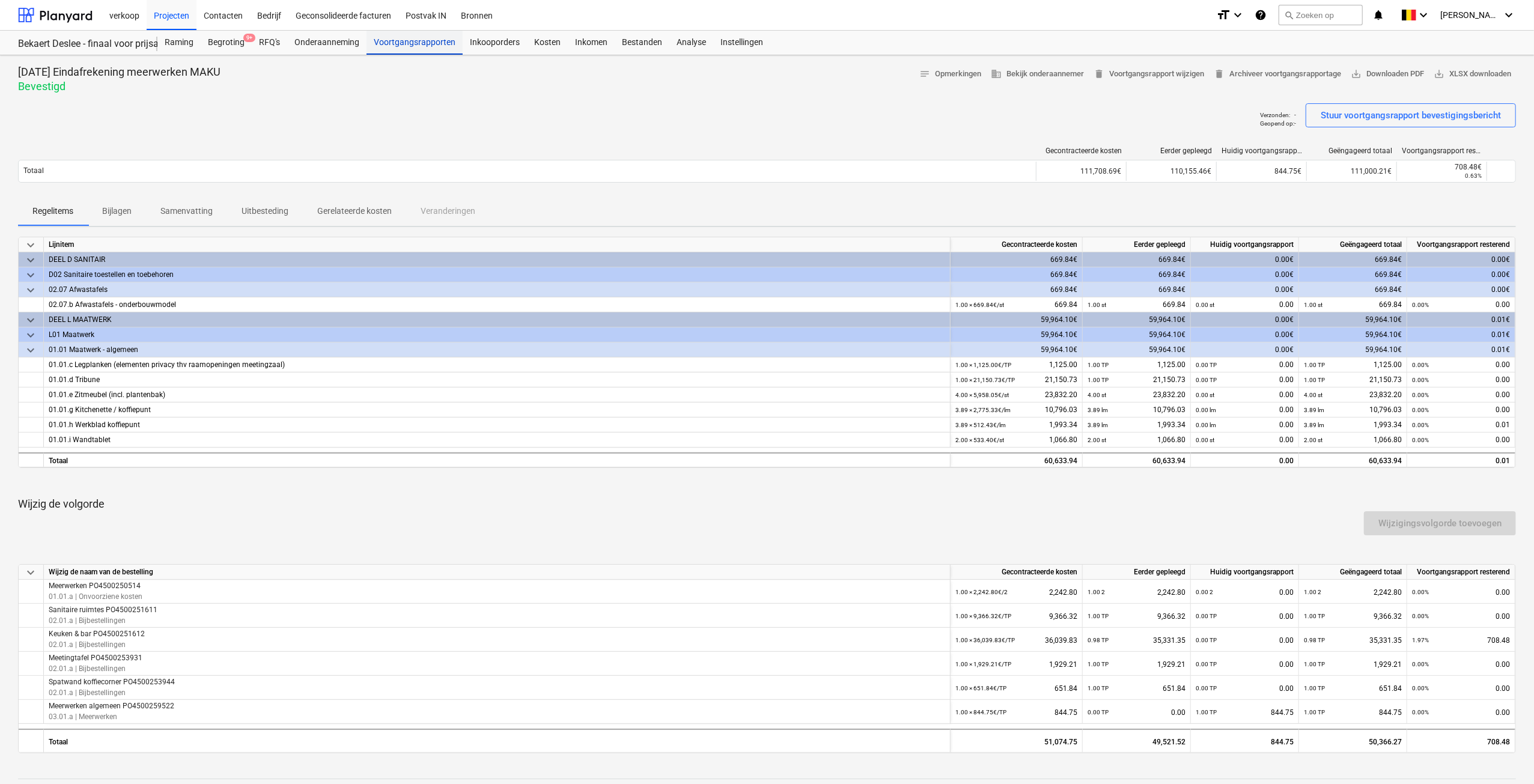
click at [423, 34] on div "Voortgangsrapporten" at bounding box center [414, 43] width 96 height 24
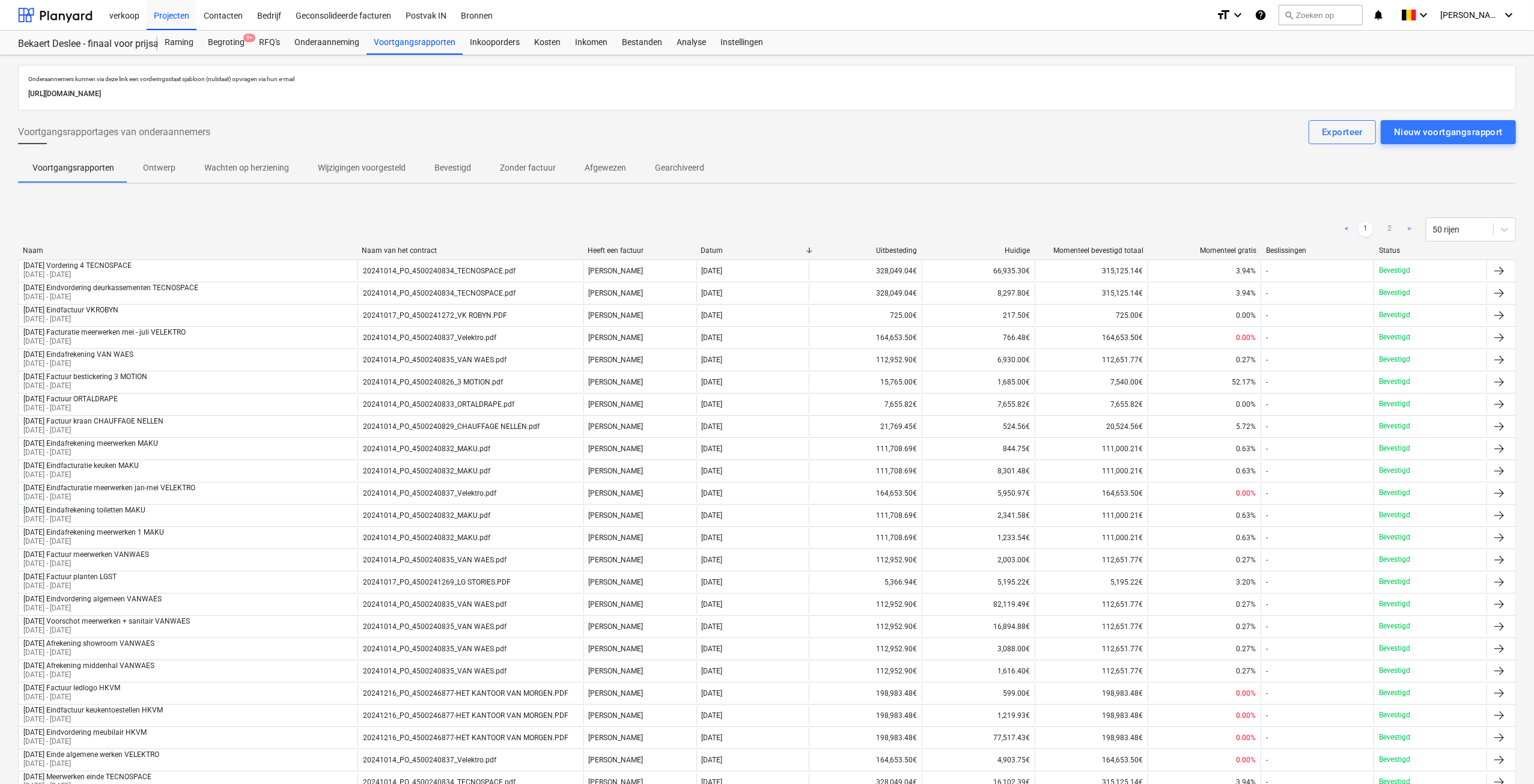
click at [1408, 230] on link ">" at bounding box center [1409, 230] width 15 height 15
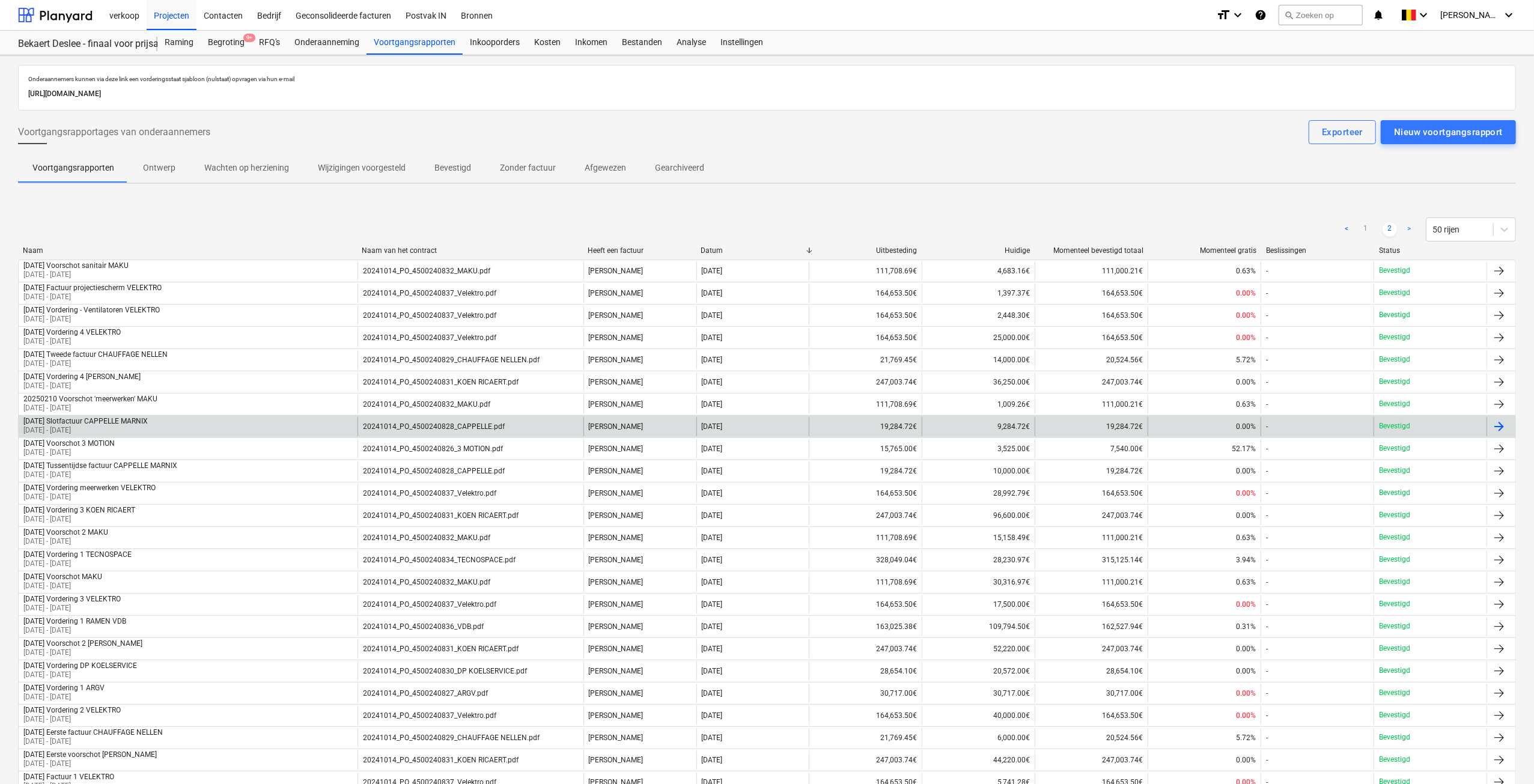
scroll to position [93, 0]
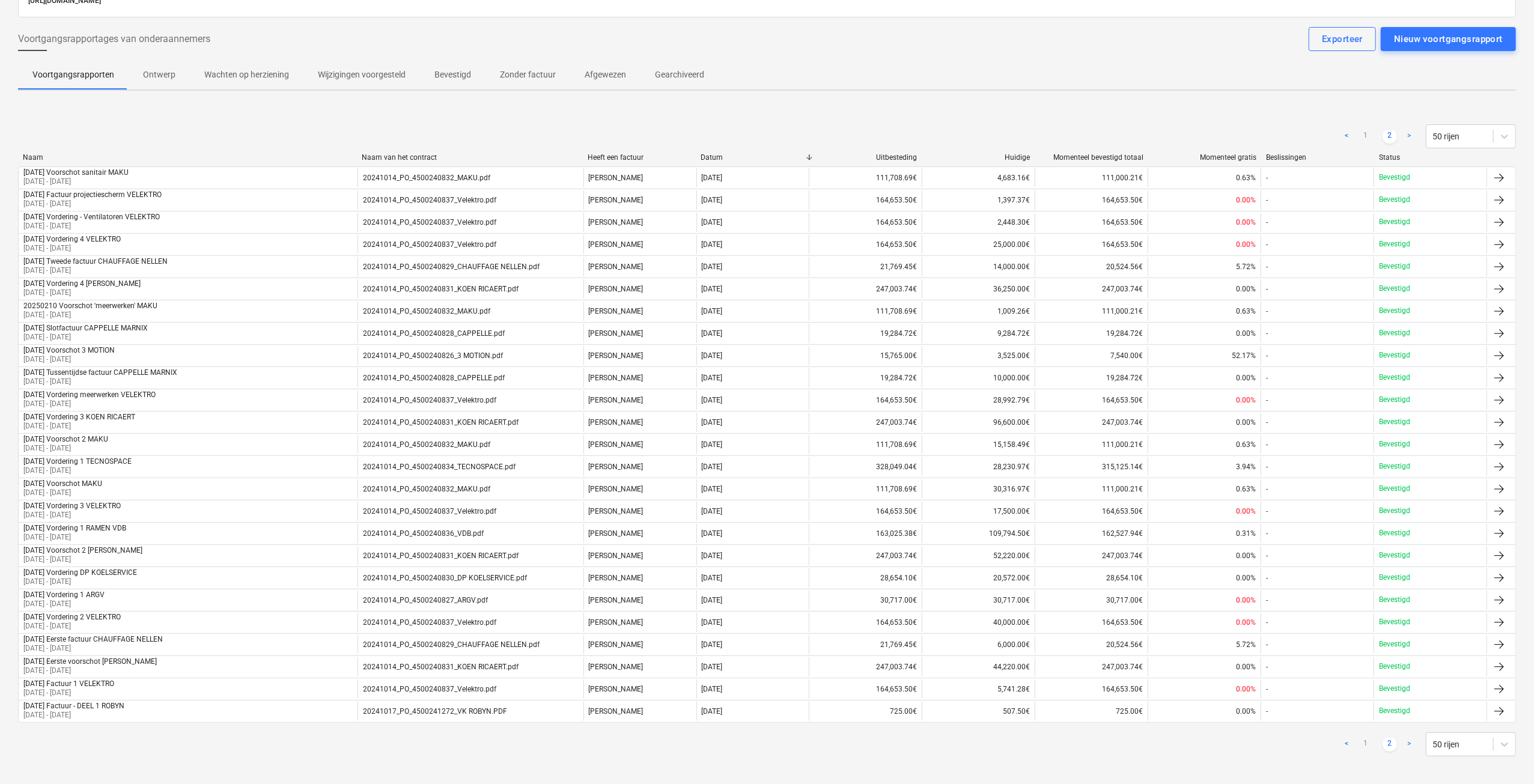
click at [1348, 134] on link "<" at bounding box center [1347, 137] width 15 height 15
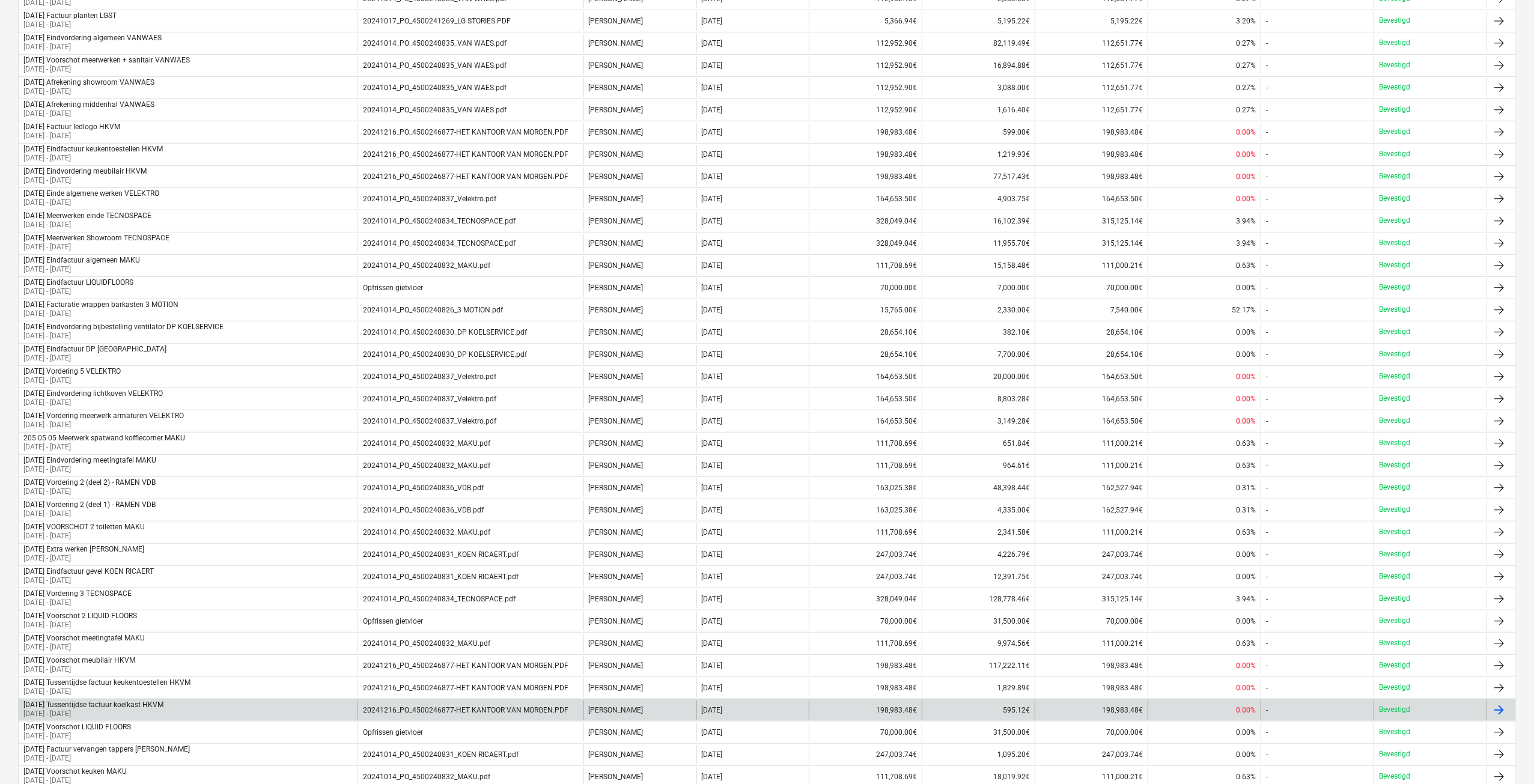
scroll to position [644, 0]
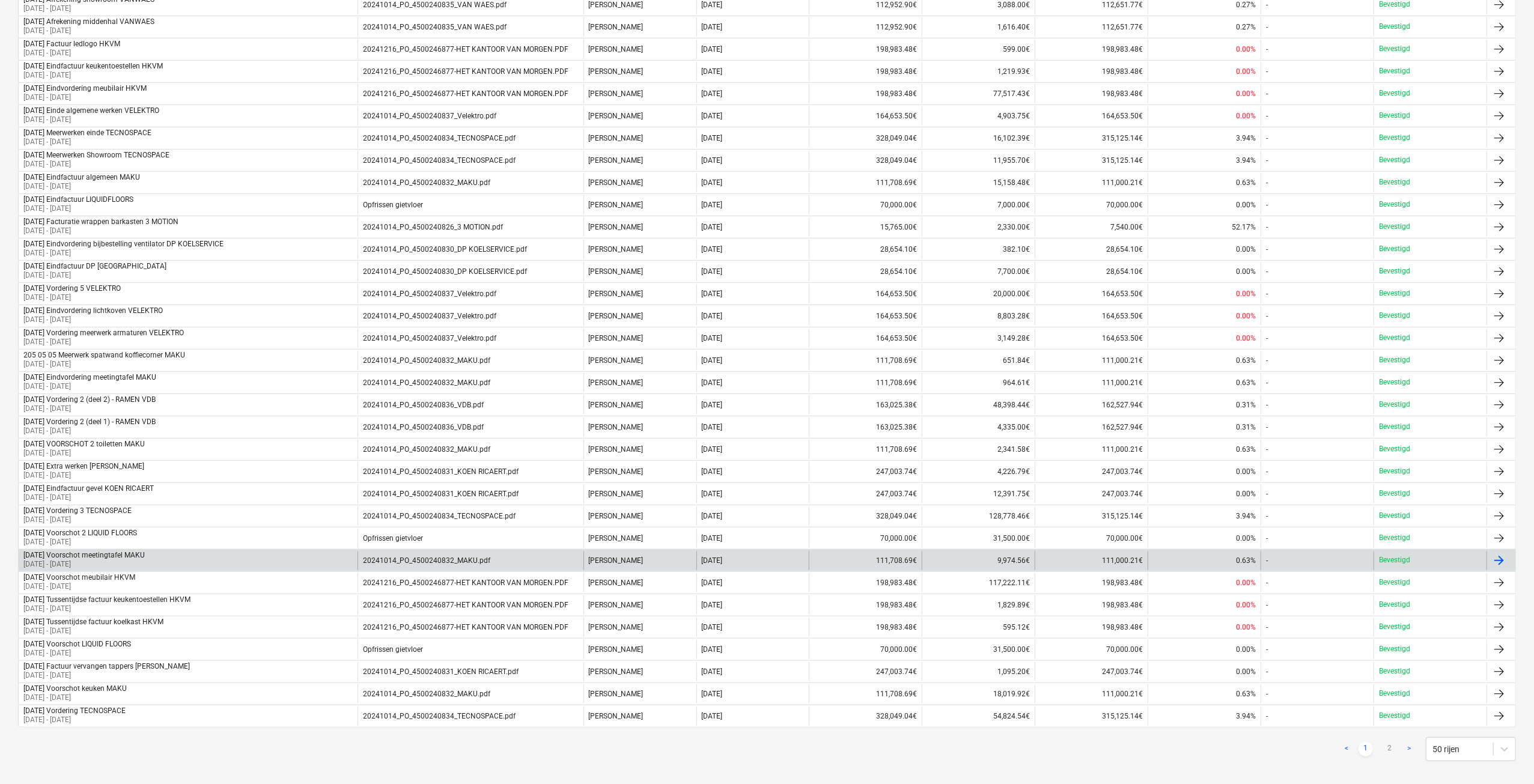
click at [514, 551] on div "20241014_PO_4500240832_MAKU.pdf" at bounding box center [470, 560] width 226 height 20
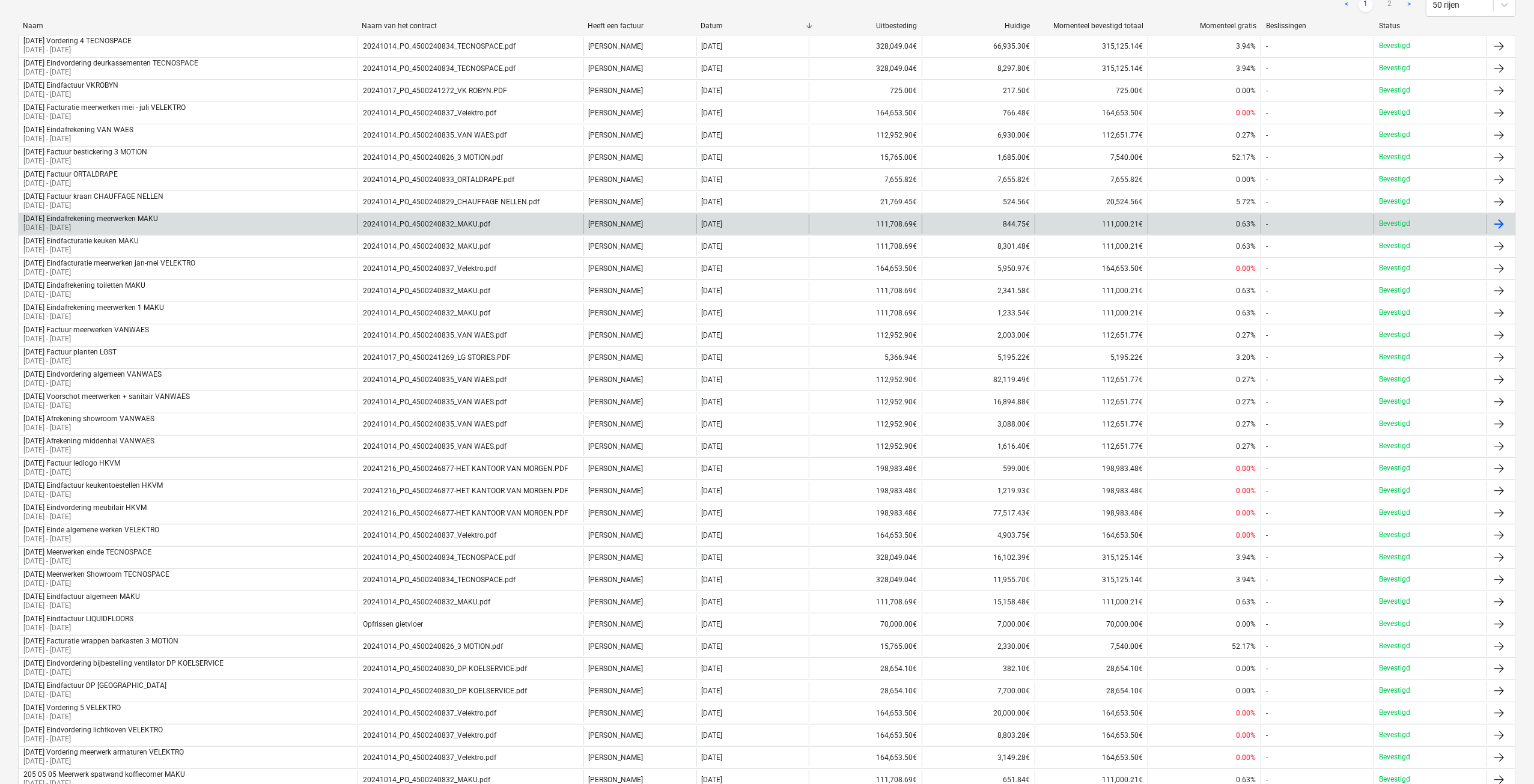
scroll to position [223, 0]
click at [487, 227] on div "20241014_PO_4500240832_MAKU.pdf" at bounding box center [426, 225] width 127 height 8
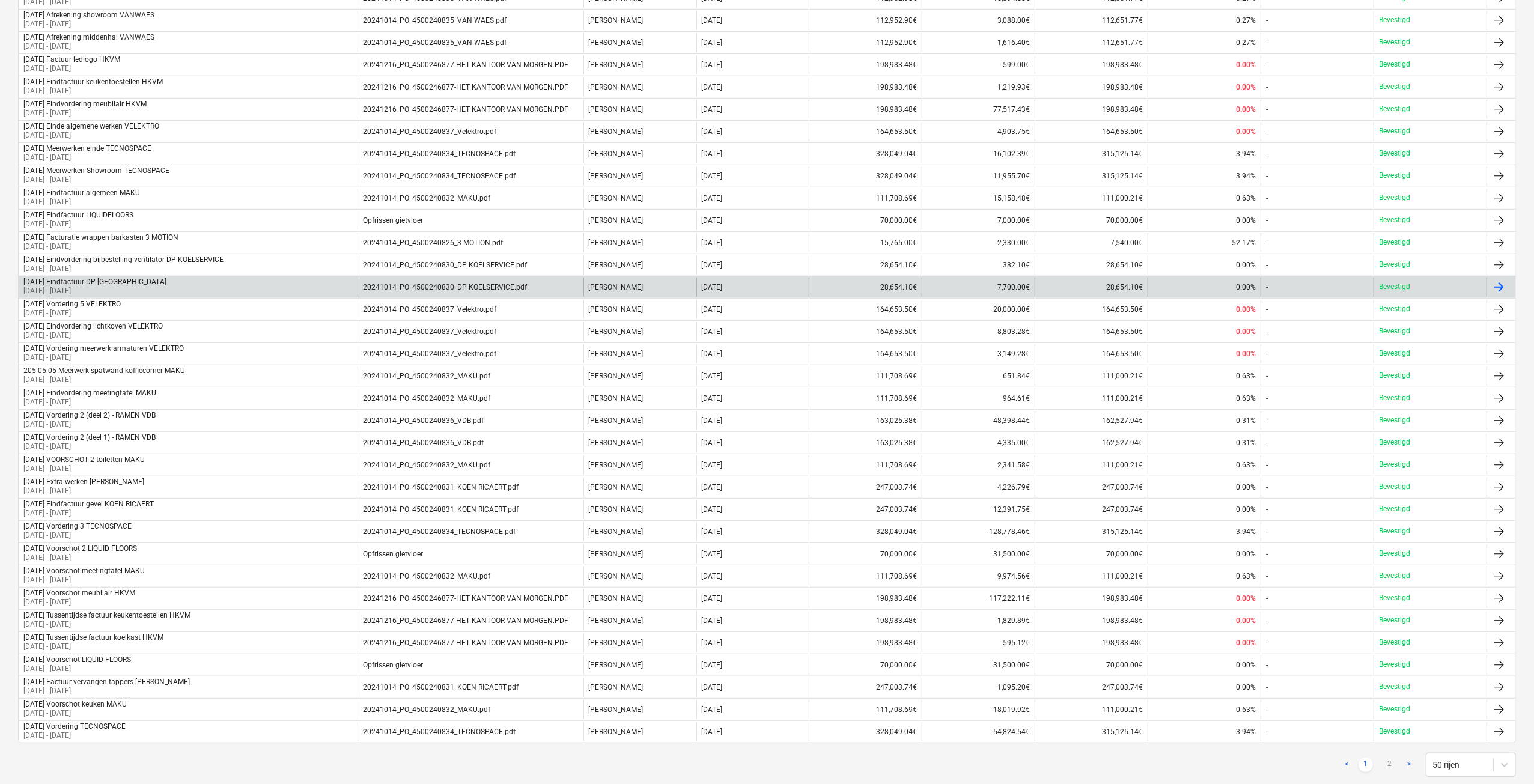
scroll to position [644, 0]
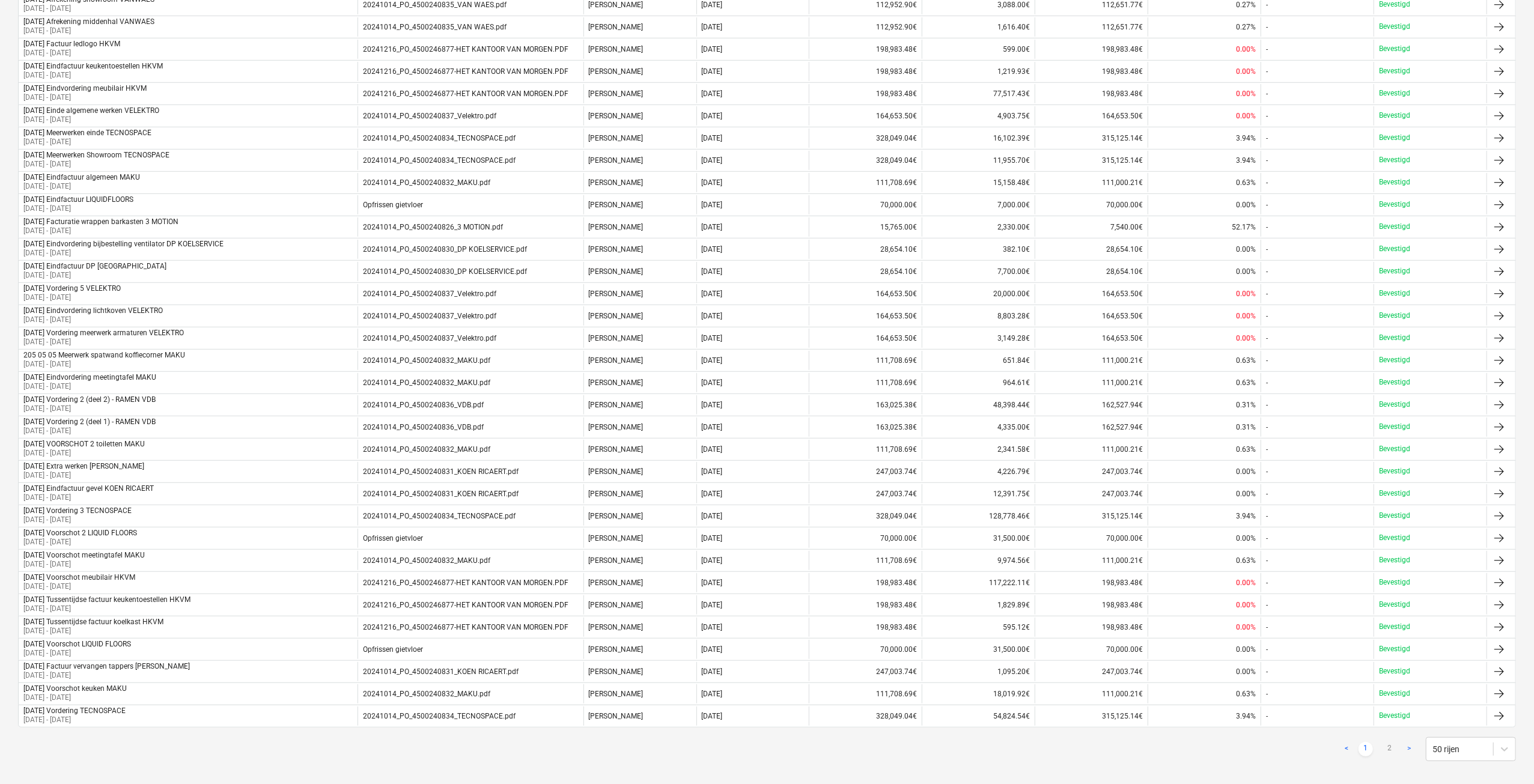
click at [1409, 742] on link ">" at bounding box center [1409, 750] width 15 height 15
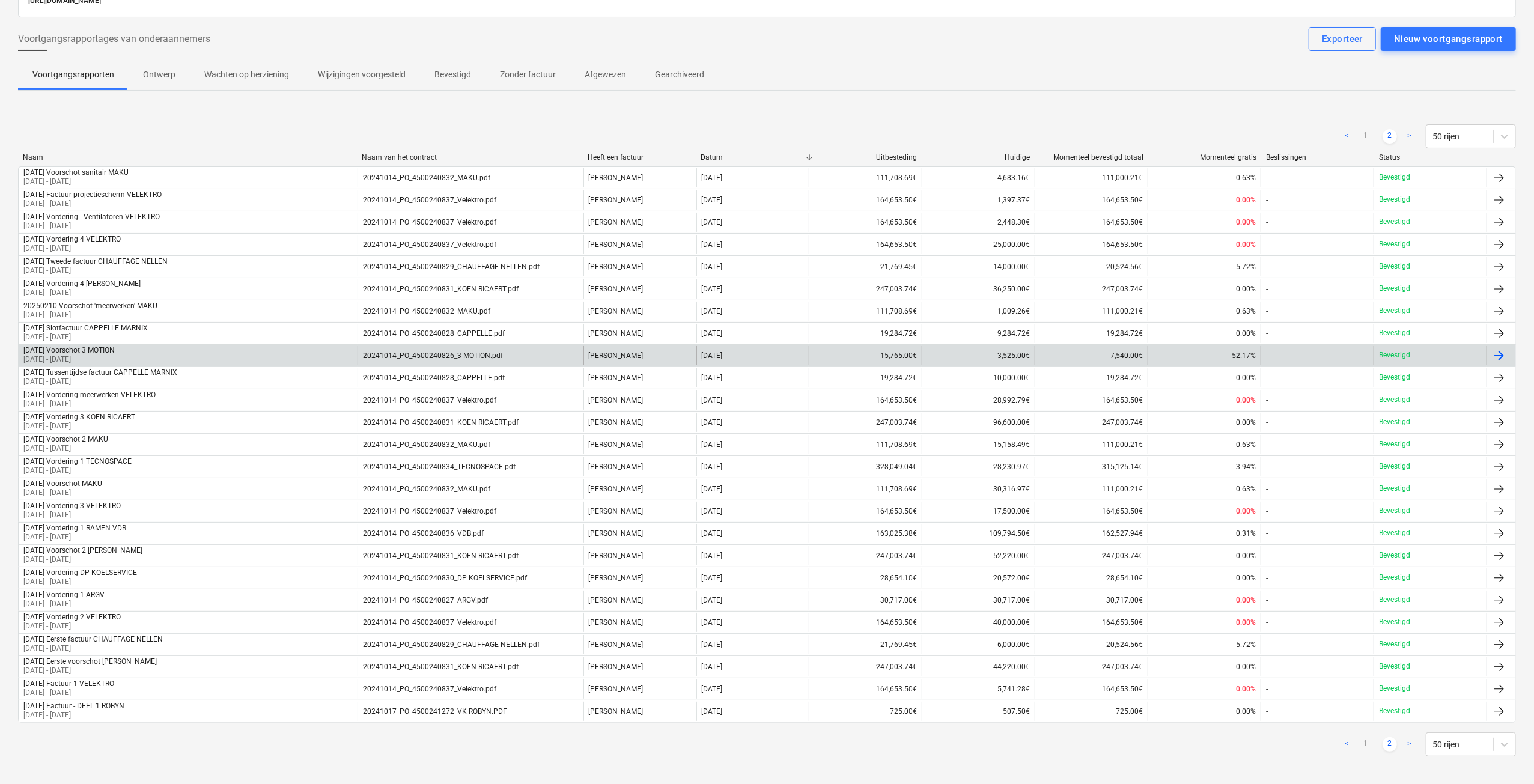
scroll to position [33, 0]
